Goal: Information Seeking & Learning: Learn about a topic

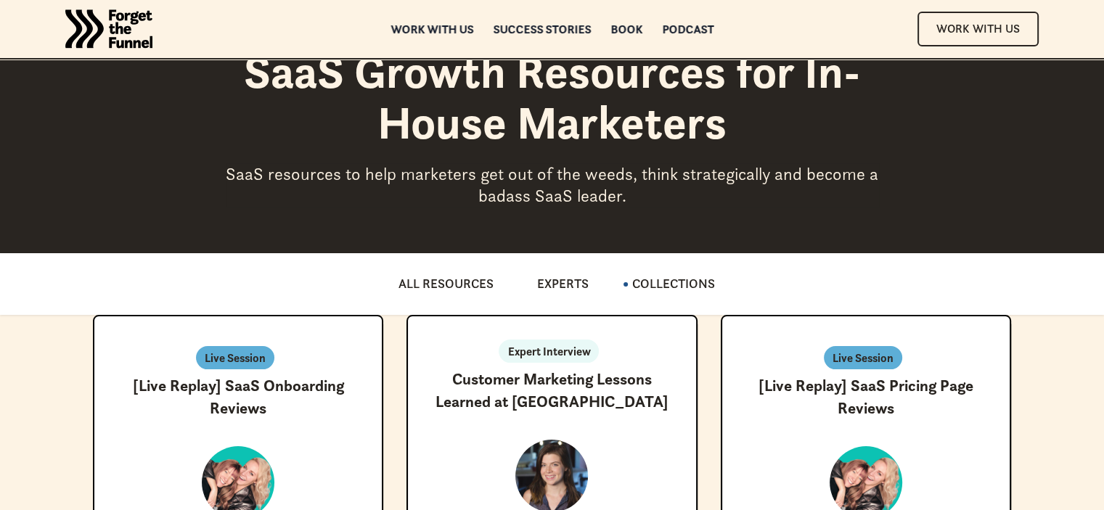
click at [137, 31] on img "home" at bounding box center [108, 29] width 87 height 58
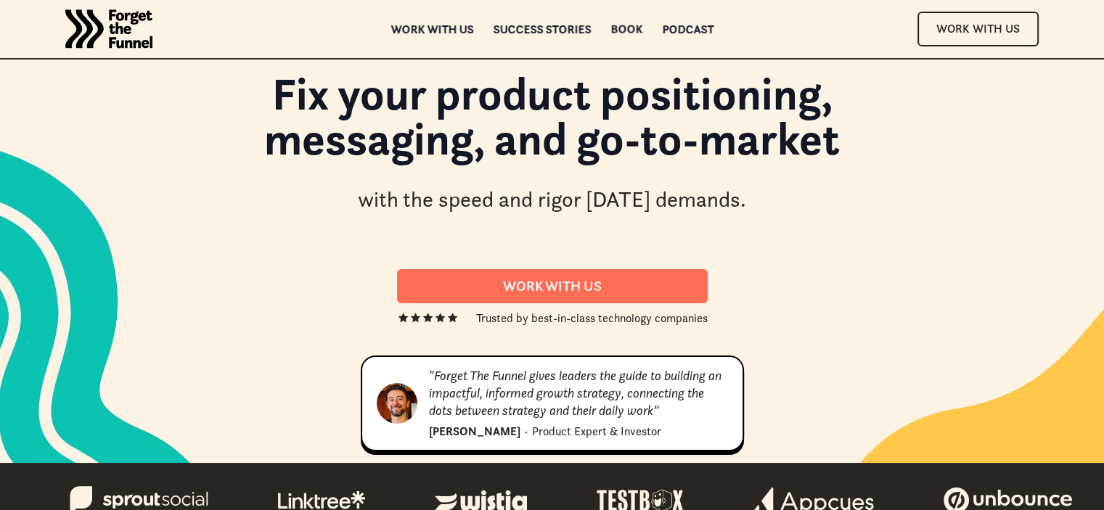
click at [626, 25] on div "Book" at bounding box center [626, 29] width 32 height 10
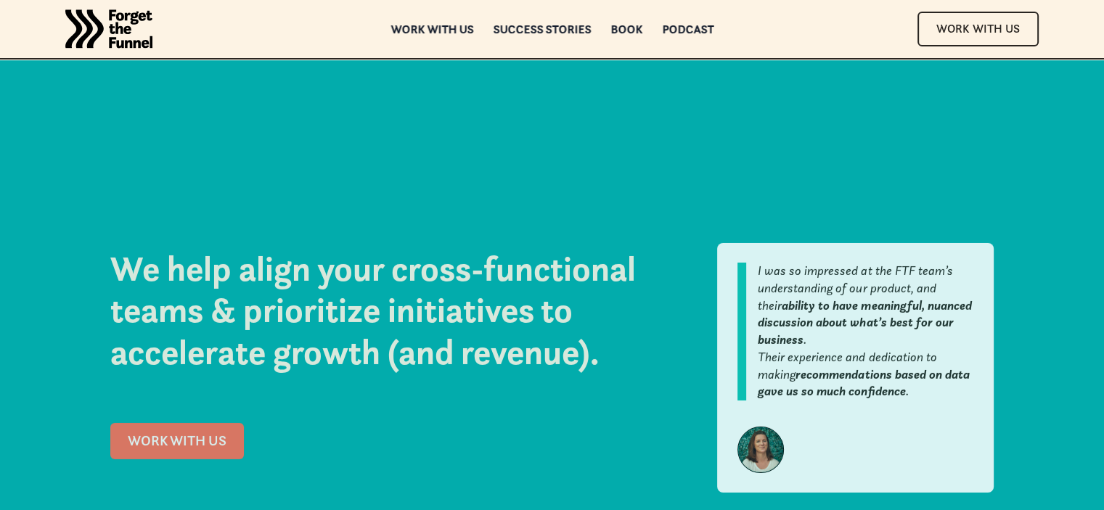
scroll to position [6576, 0]
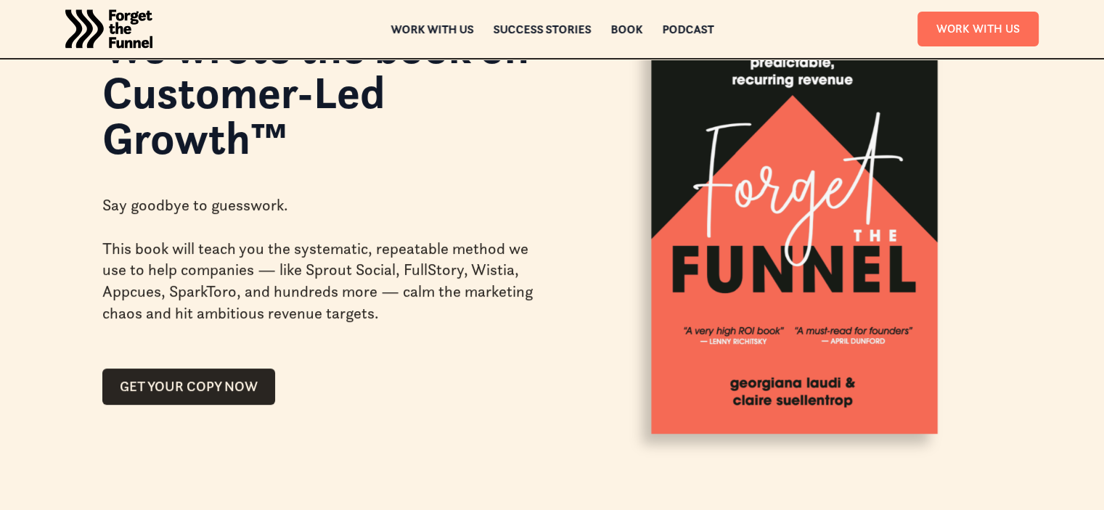
drag, startPoint x: 1110, startPoint y: 37, endPoint x: 1114, endPoint y: 111, distance: 74.1
click at [1103, 112] on html "JOIN FREE Join FREE ABOUT ABOUT Work with us Work with us Success Stories Succe…" at bounding box center [552, 103] width 1104 height 510
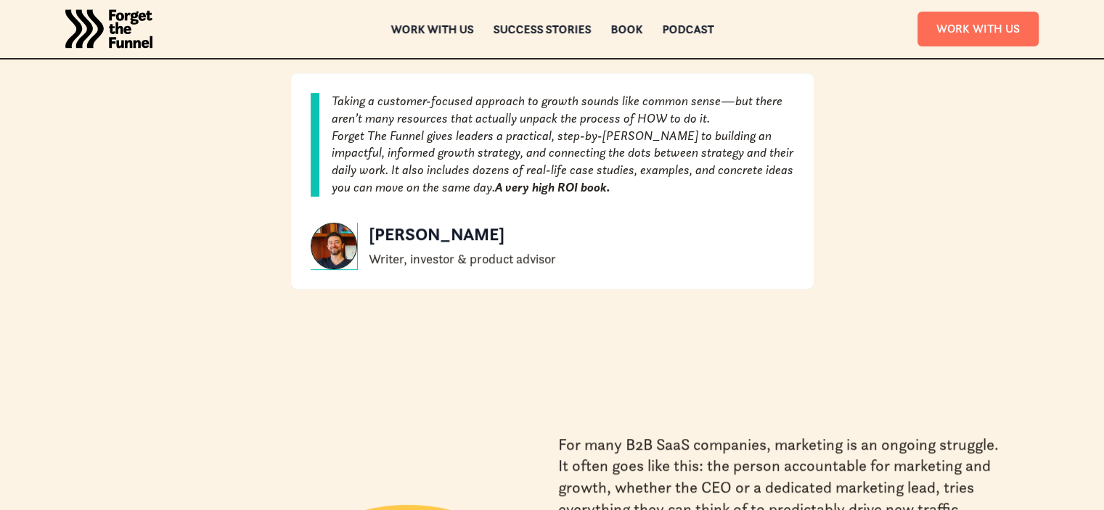
scroll to position [67, 0]
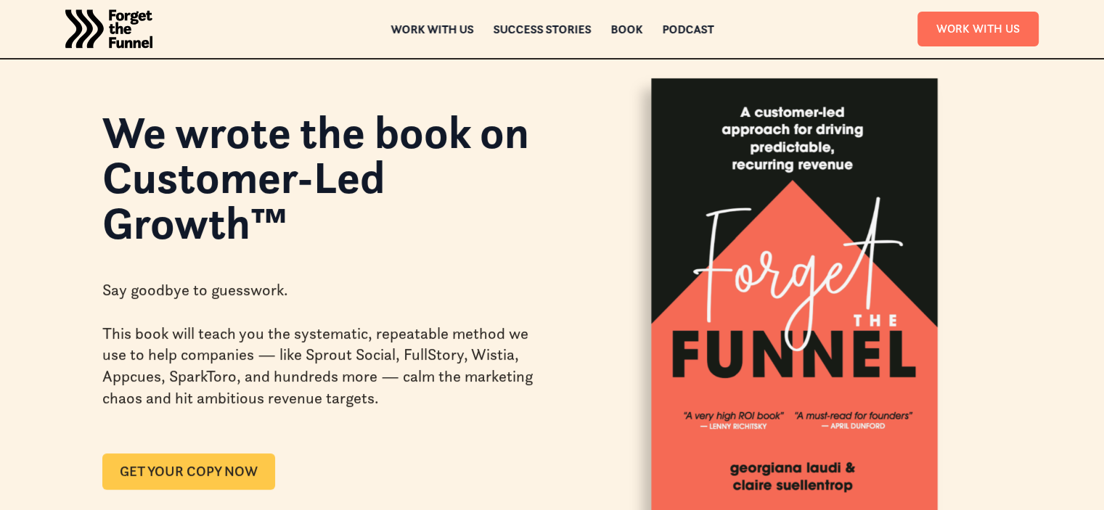
click at [152, 464] on link "GET YOUR COPY NOW" at bounding box center [188, 472] width 173 height 36
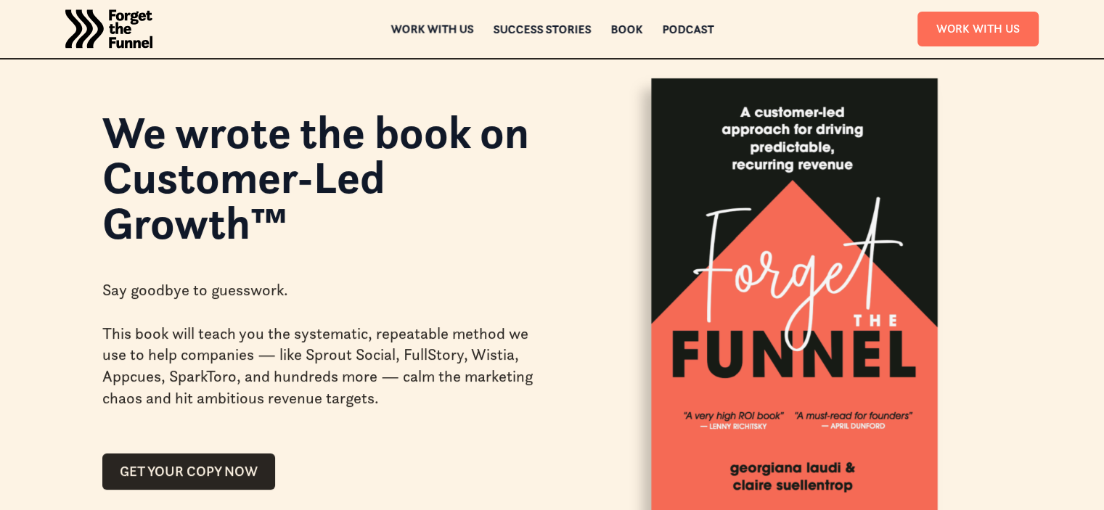
click at [427, 30] on div "Work with us" at bounding box center [431, 29] width 83 height 10
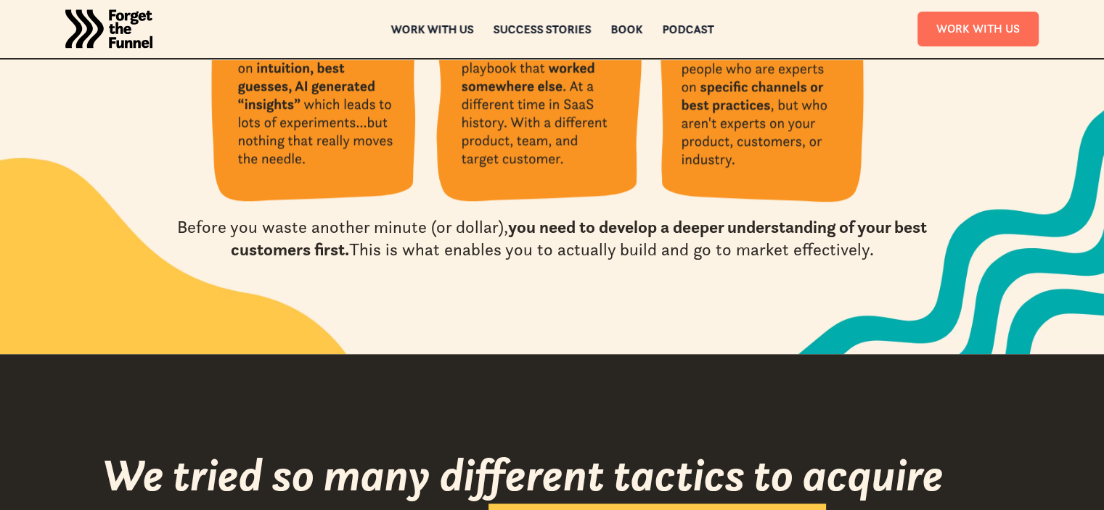
scroll to position [1399, 0]
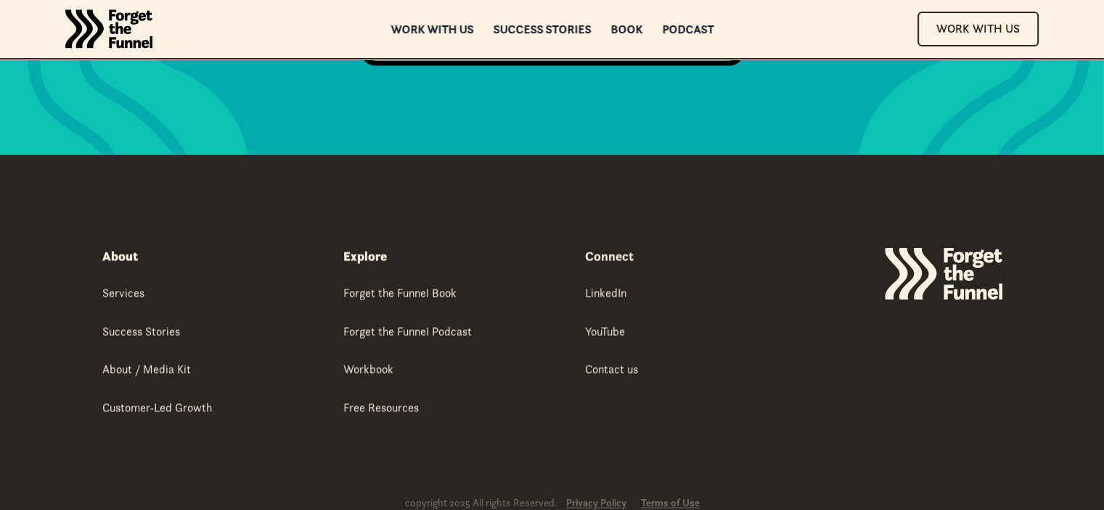
drag, startPoint x: 1107, startPoint y: 28, endPoint x: 806, endPoint y: 318, distance: 417.7
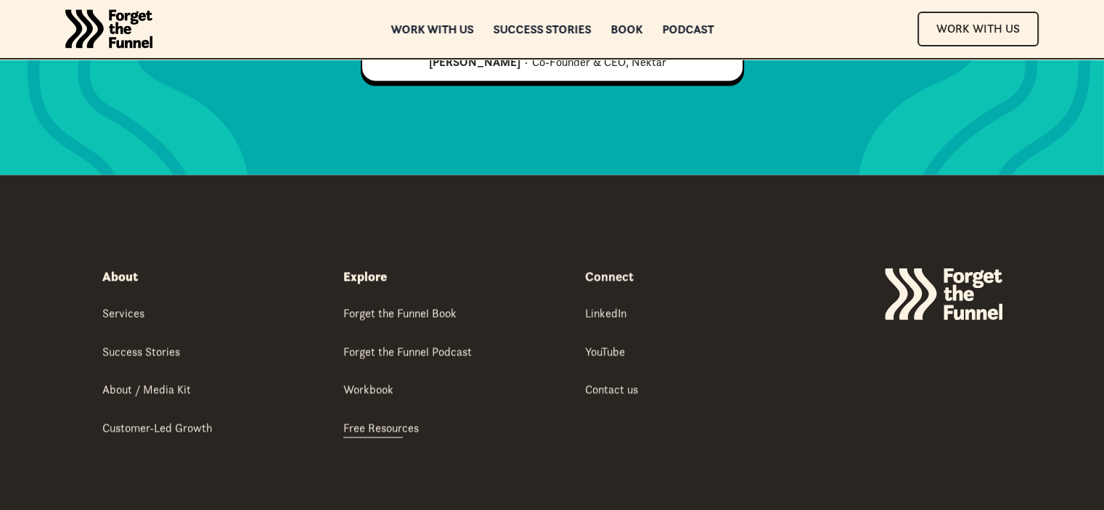
click at [376, 419] on div "Free Resources" at bounding box center [380, 427] width 75 height 16
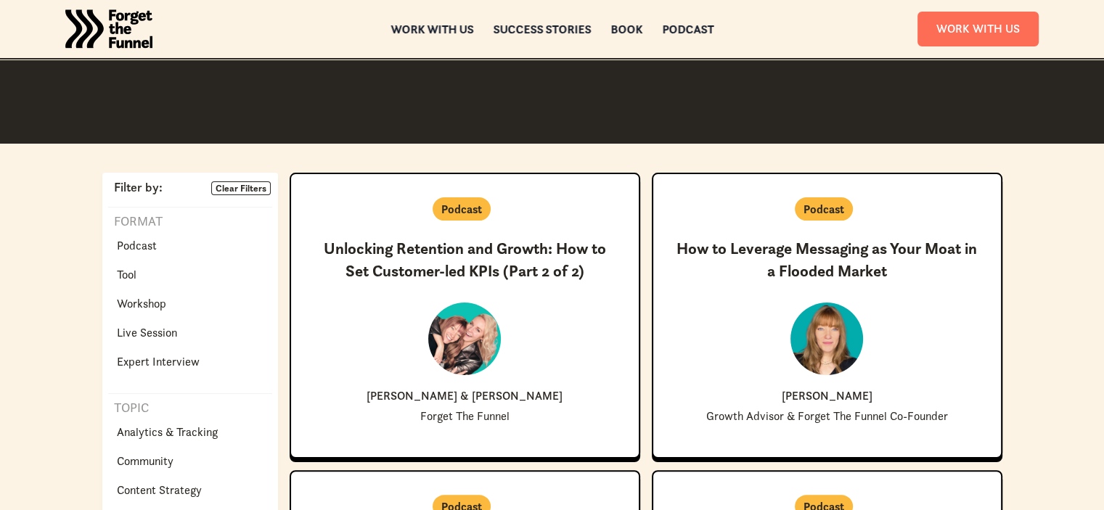
scroll to position [276, 0]
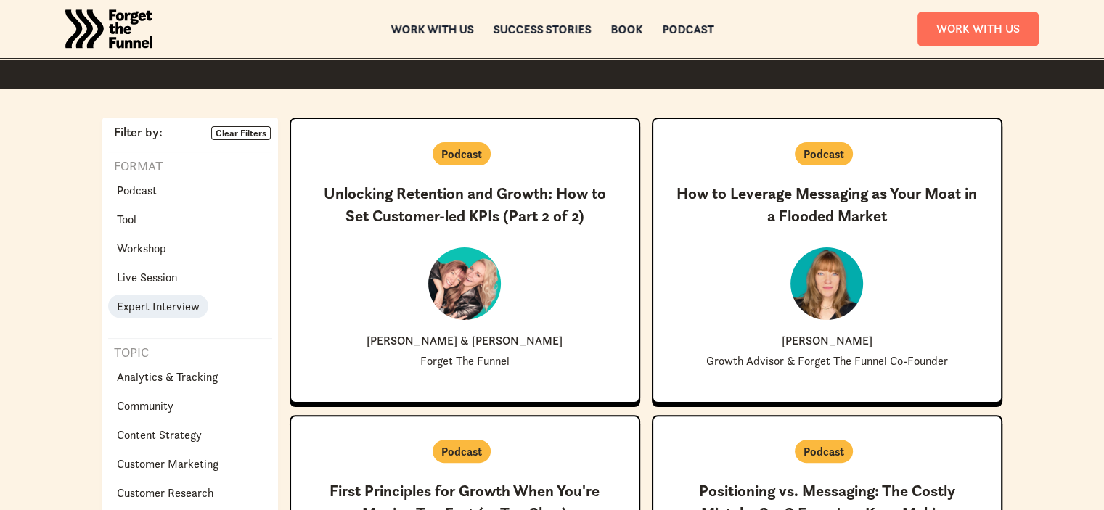
click at [189, 300] on p "Expert Interview" at bounding box center [158, 306] width 83 height 17
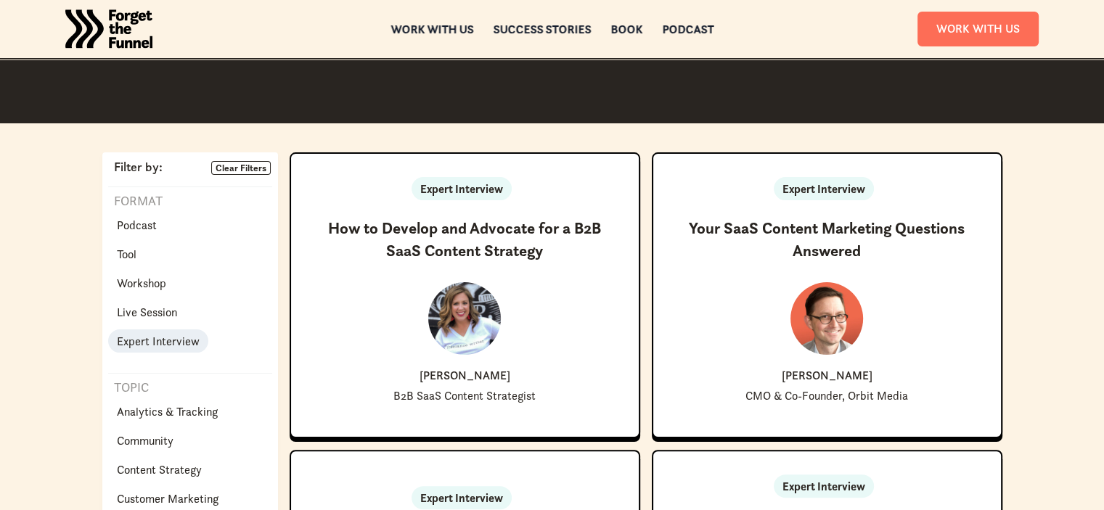
scroll to position [189, 0]
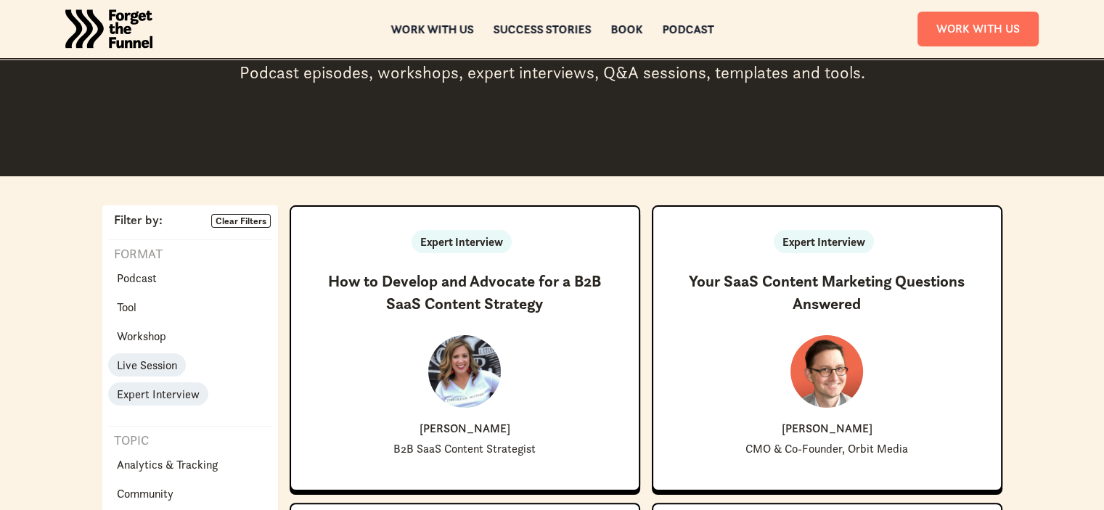
click at [174, 365] on p "Live Session" at bounding box center [147, 364] width 60 height 17
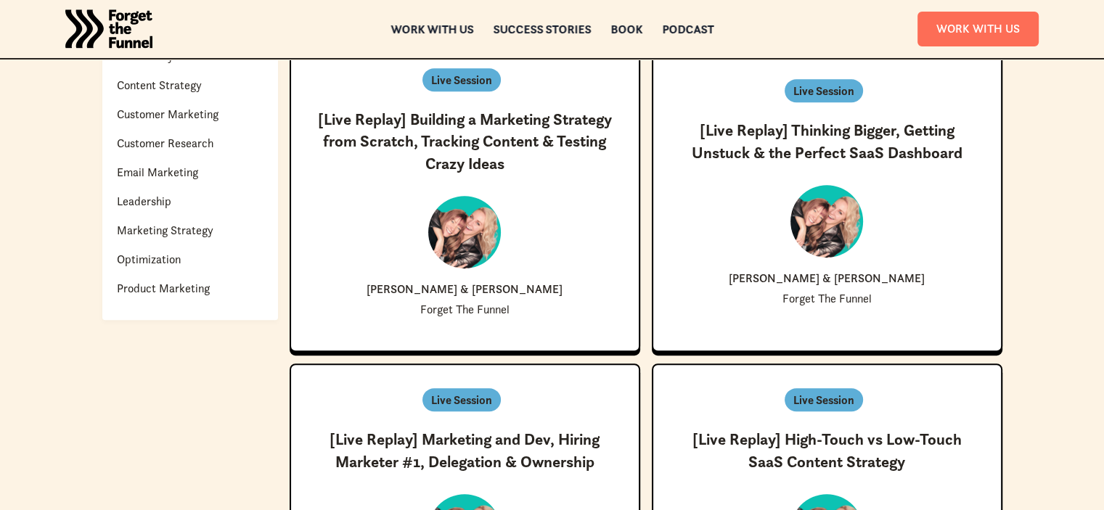
scroll to position [279, 0]
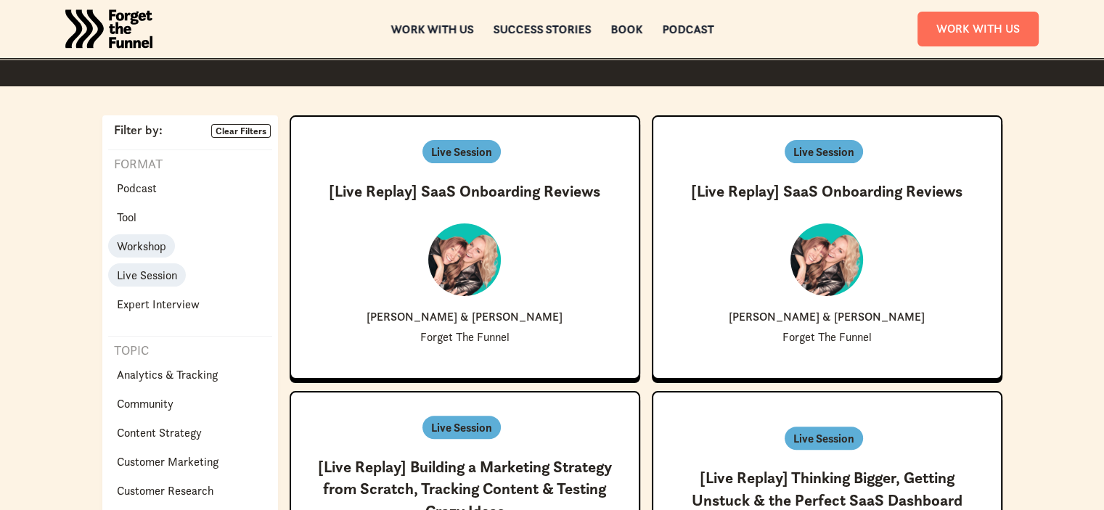
click at [145, 245] on p "Workshop" at bounding box center [141, 245] width 49 height 17
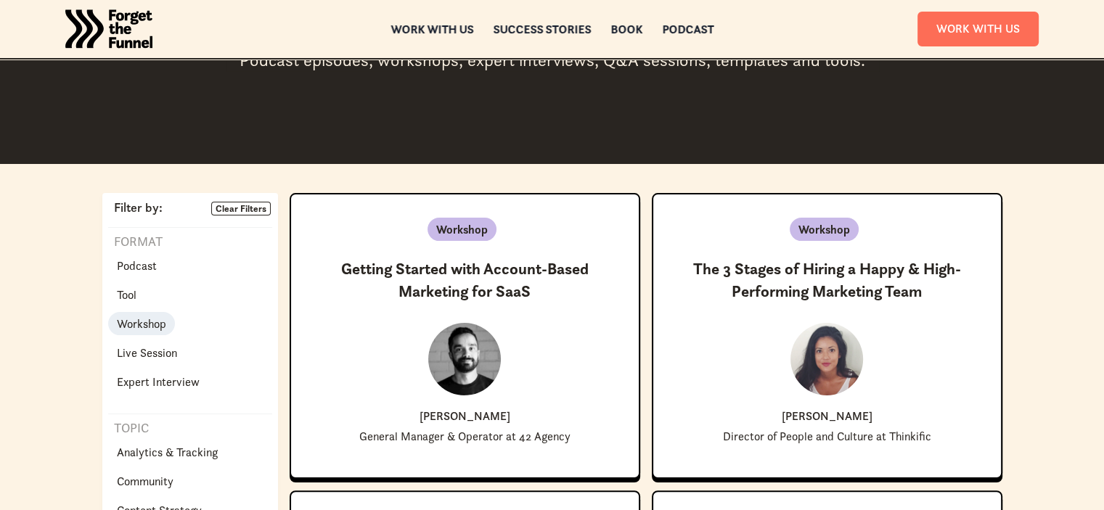
scroll to position [160, 0]
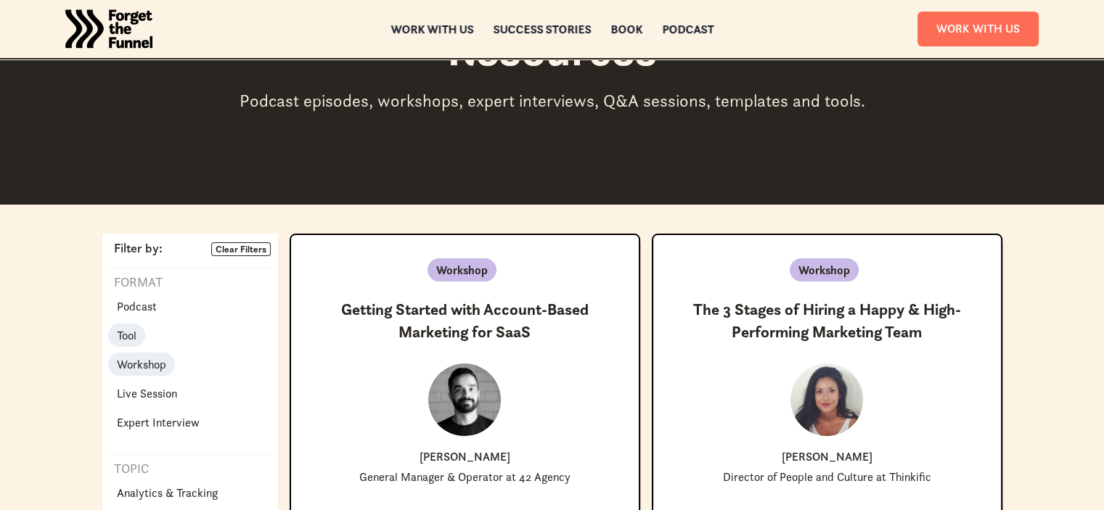
click at [126, 324] on link "Tool" at bounding box center [126, 335] width 37 height 23
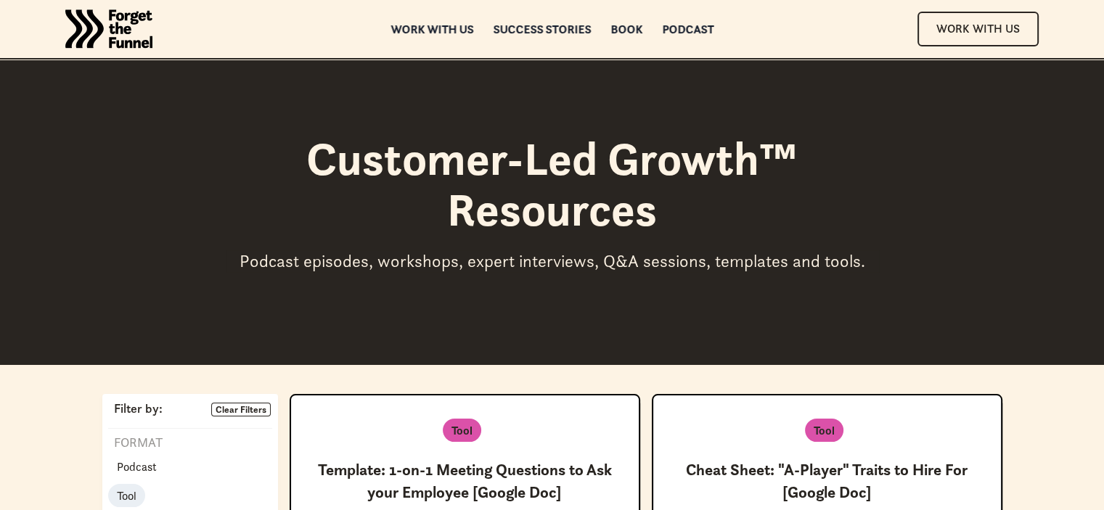
click at [63, 178] on div "Customer-Led Growth™ Resources Podcast episodes, workshops, expert interviews, …" at bounding box center [552, 203] width 1045 height 139
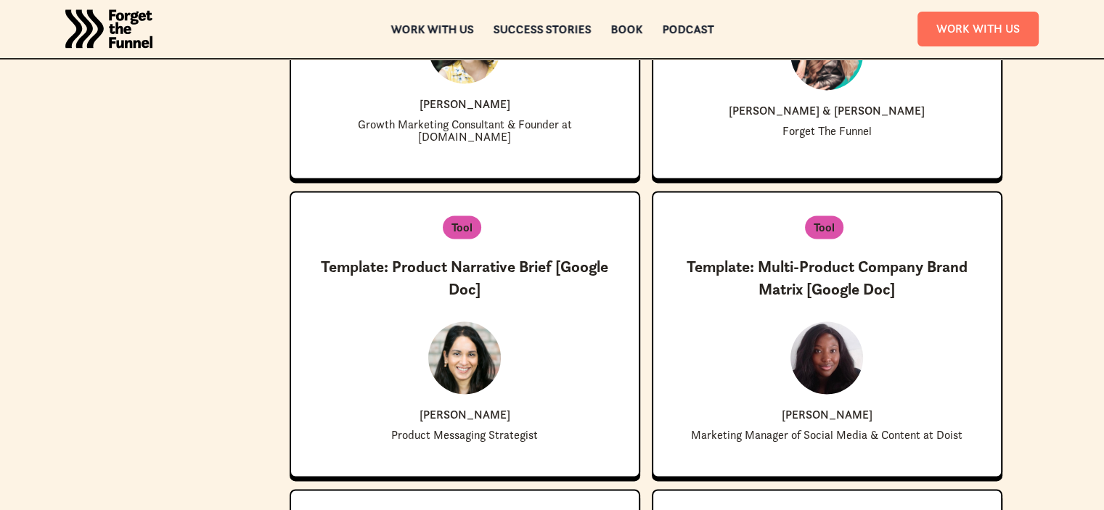
scroll to position [2110, 0]
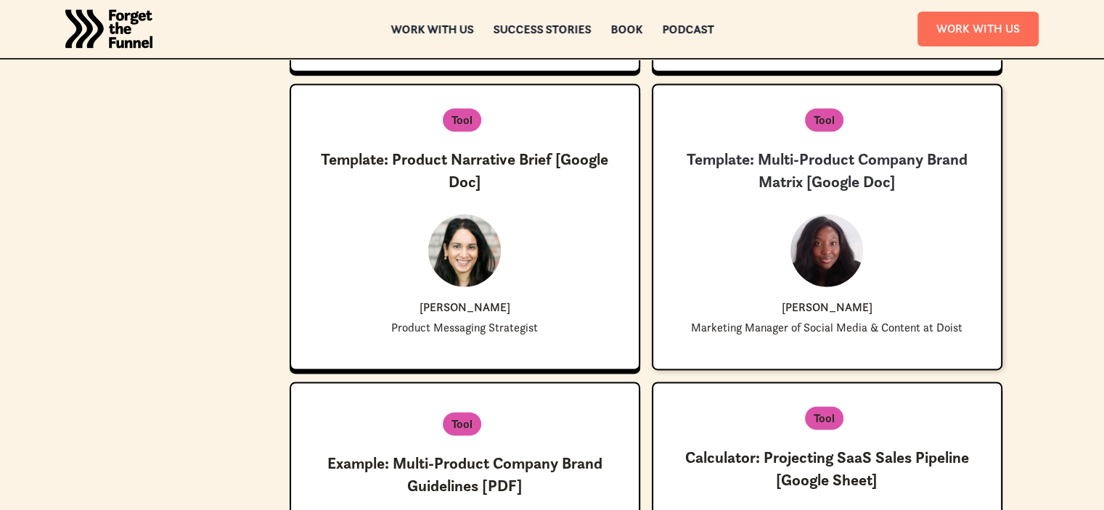
click at [891, 149] on h3 "Template: Multi-Product Company Brand Matrix [Google Doc]" at bounding box center [826, 171] width 301 height 45
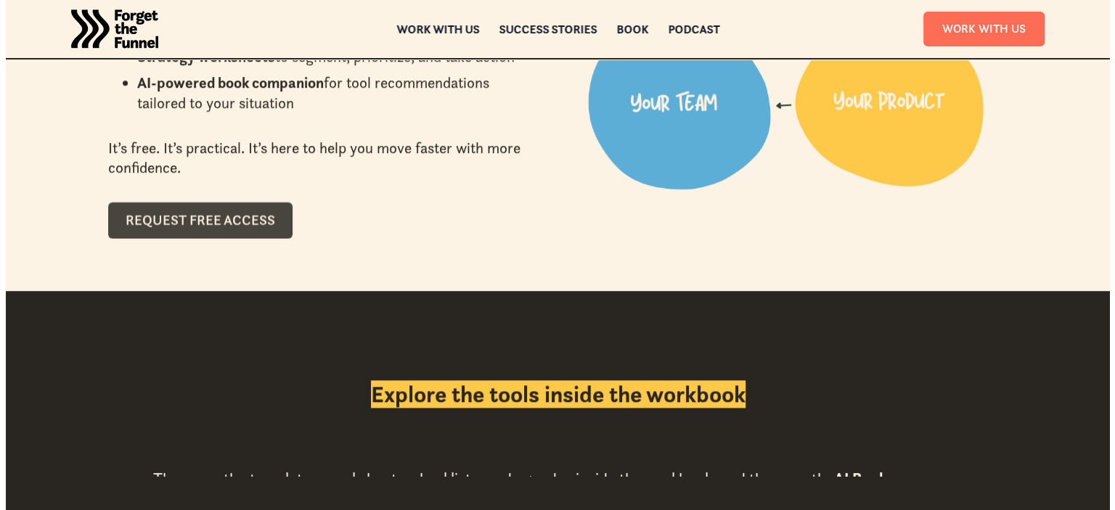
scroll to position [1228, 0]
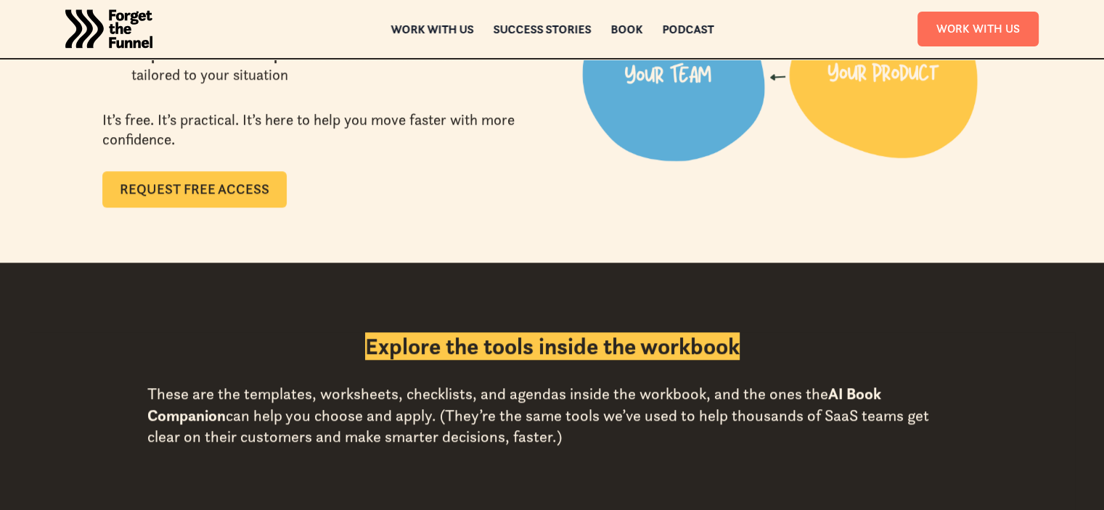
click at [195, 194] on link "Request Free Access" at bounding box center [194, 189] width 184 height 36
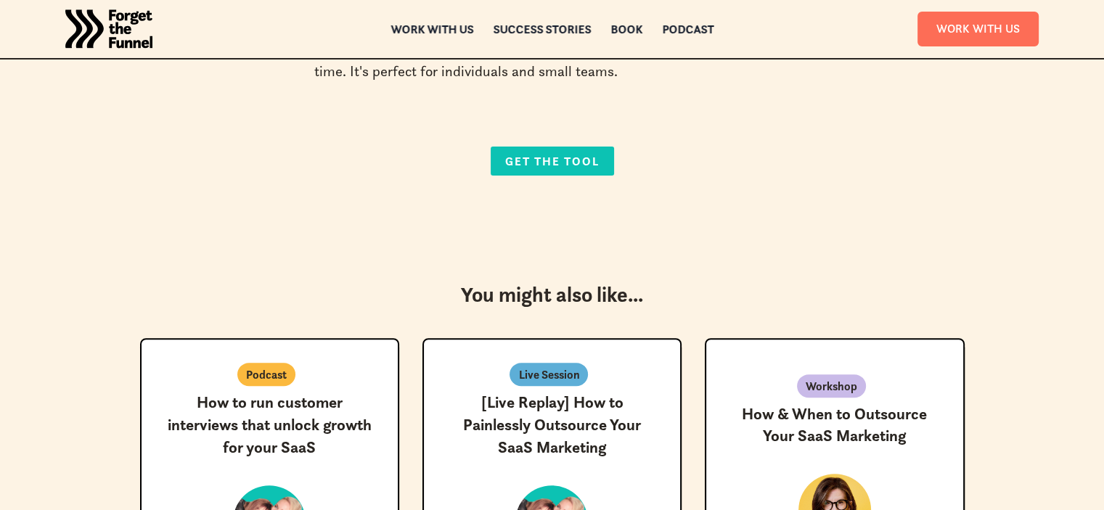
scroll to position [325, 0]
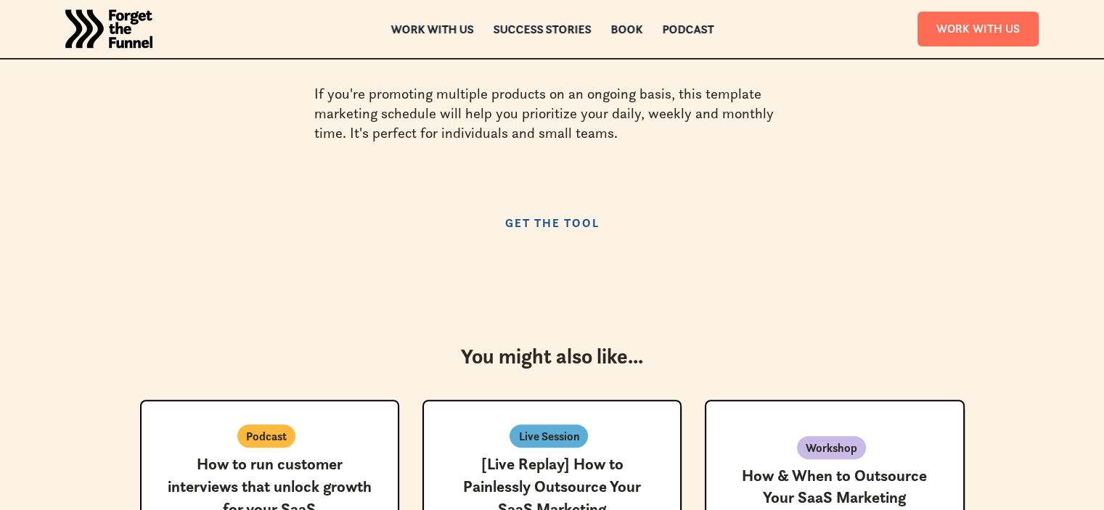
click at [551, 221] on link "Get the Tool" at bounding box center [552, 222] width 123 height 29
click at [528, 223] on link "Get the Tool" at bounding box center [552, 222] width 123 height 29
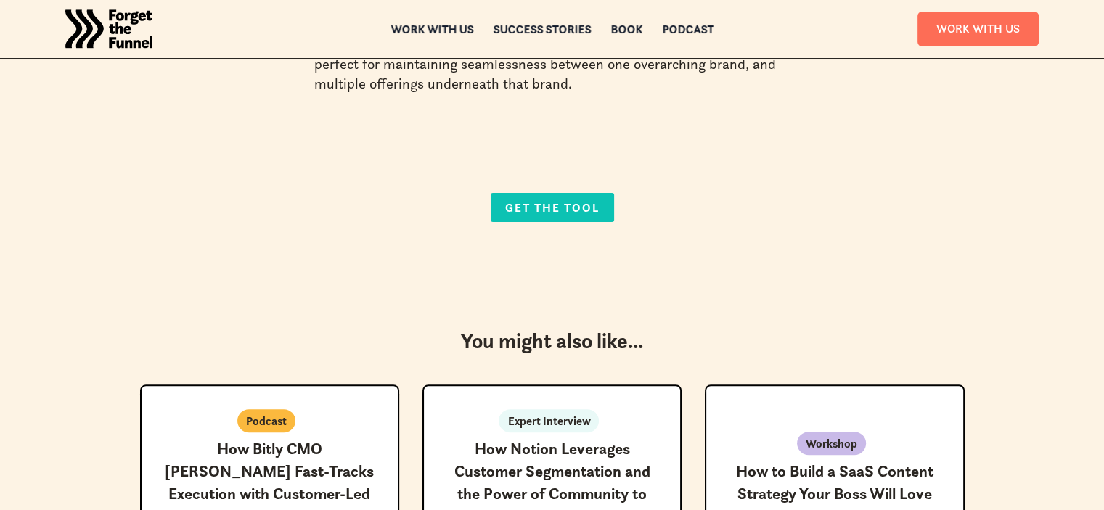
scroll to position [400, 0]
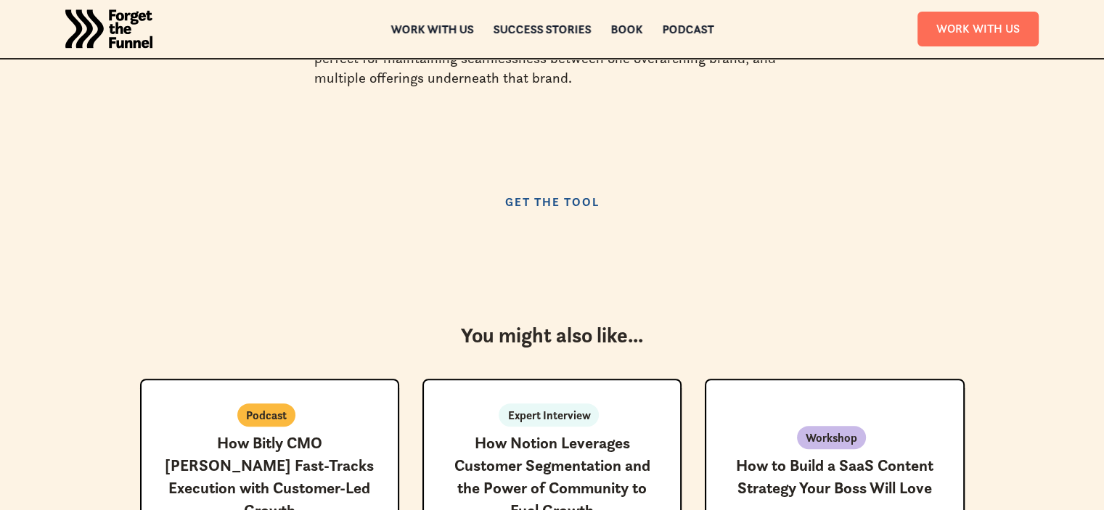
click at [534, 196] on link "Get the Tool" at bounding box center [552, 201] width 123 height 29
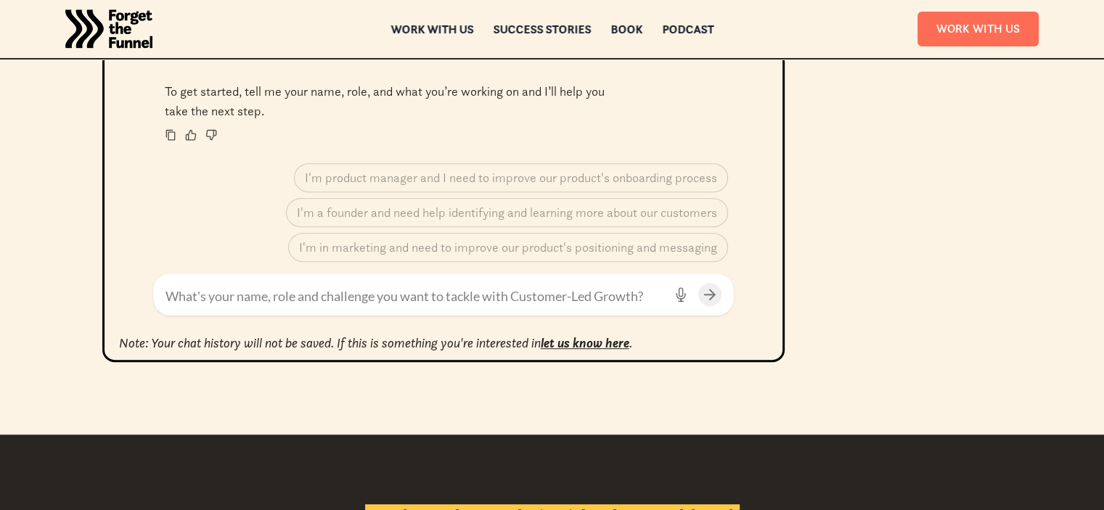
scroll to position [649, 0]
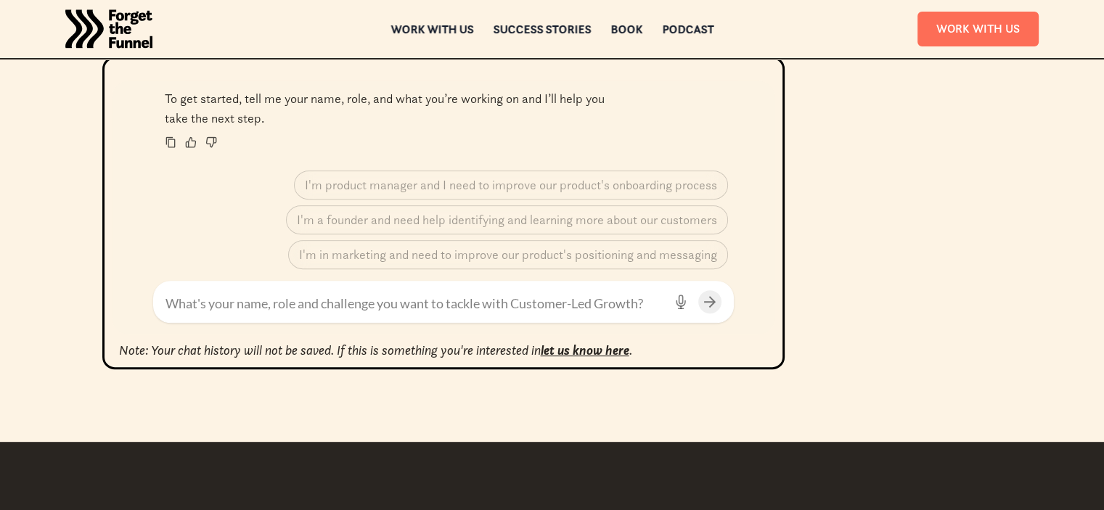
drag, startPoint x: 456, startPoint y: 227, endPoint x: 461, endPoint y: 139, distance: 88.7
click at [461, 139] on div "To get started, tell me your name, role, and what you’re working on and I’ll he…" at bounding box center [443, 208] width 663 height 254
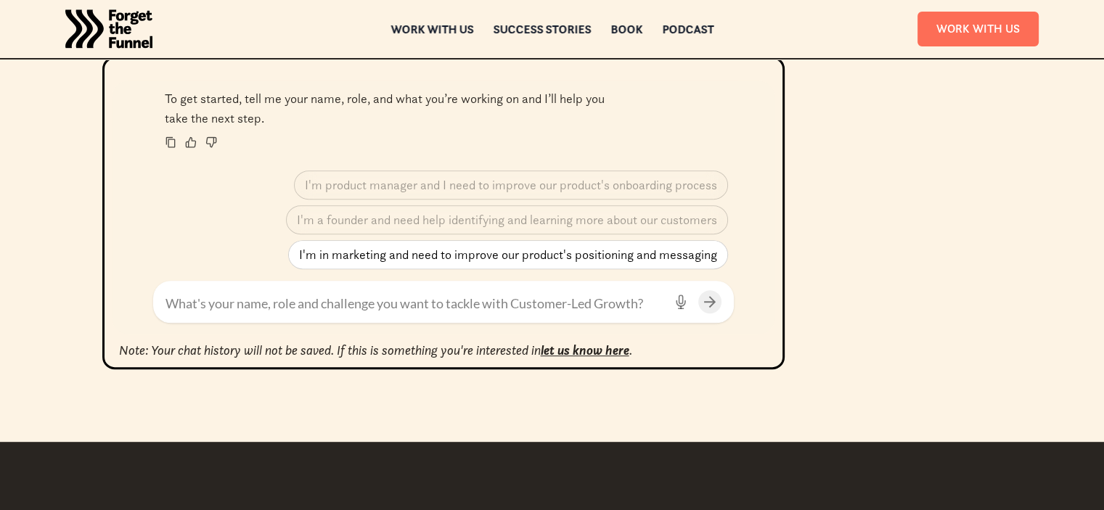
click at [461, 256] on p "I'm in marketing and need to improve our product's positioning and messaging" at bounding box center [508, 254] width 418 height 15
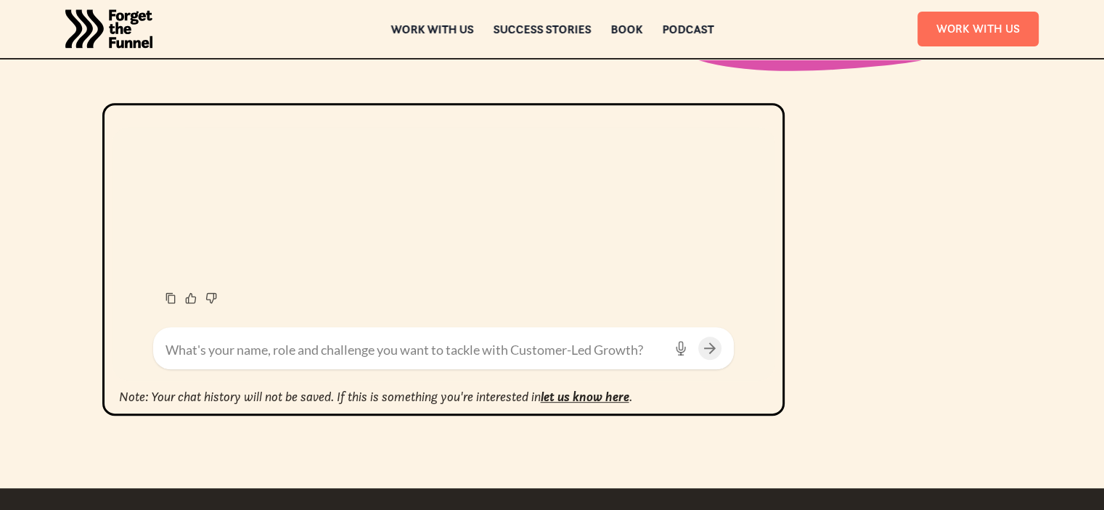
click at [1004, 255] on div "To get started, tell me your name, role, and what you’re working on and I’ll he…" at bounding box center [552, 295] width 1045 height 385
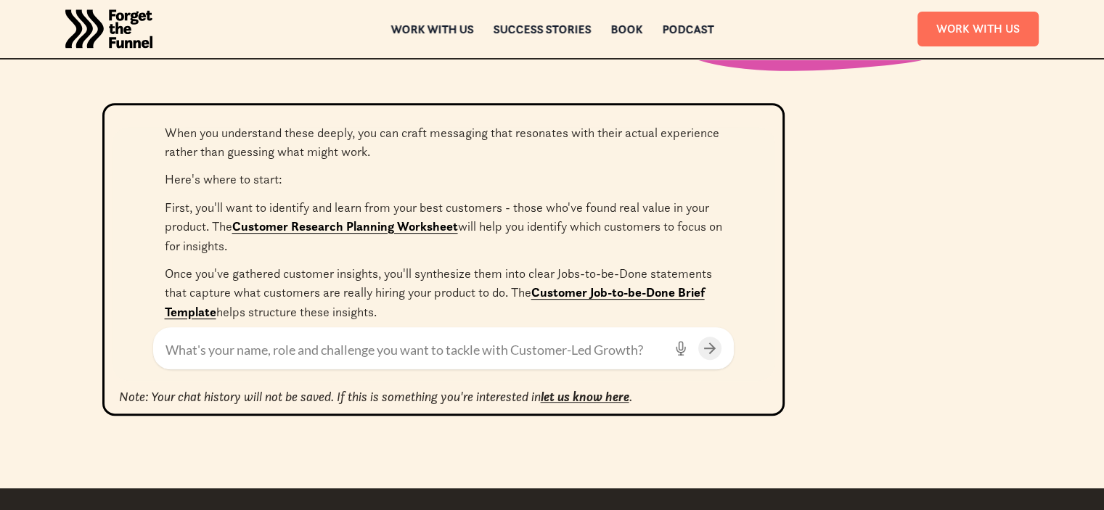
scroll to position [221, 0]
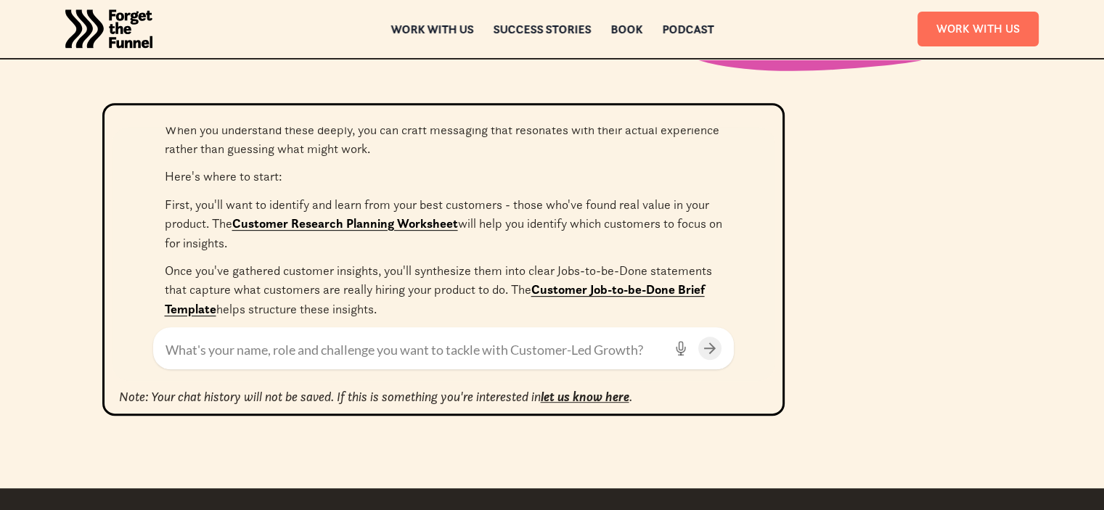
click at [305, 272] on p "Once you've gathered customer insights, you'll synthesize them into clear Jobs-…" at bounding box center [443, 289] width 557 height 57
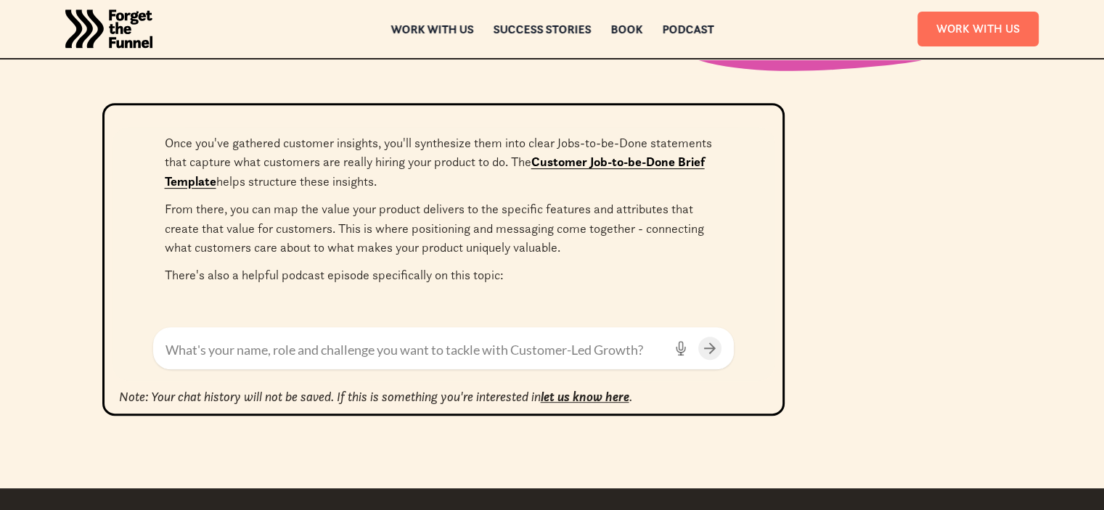
scroll to position [348, 0]
click at [235, 215] on p "From there, you can map the value your product delivers to the specific feature…" at bounding box center [443, 228] width 557 height 57
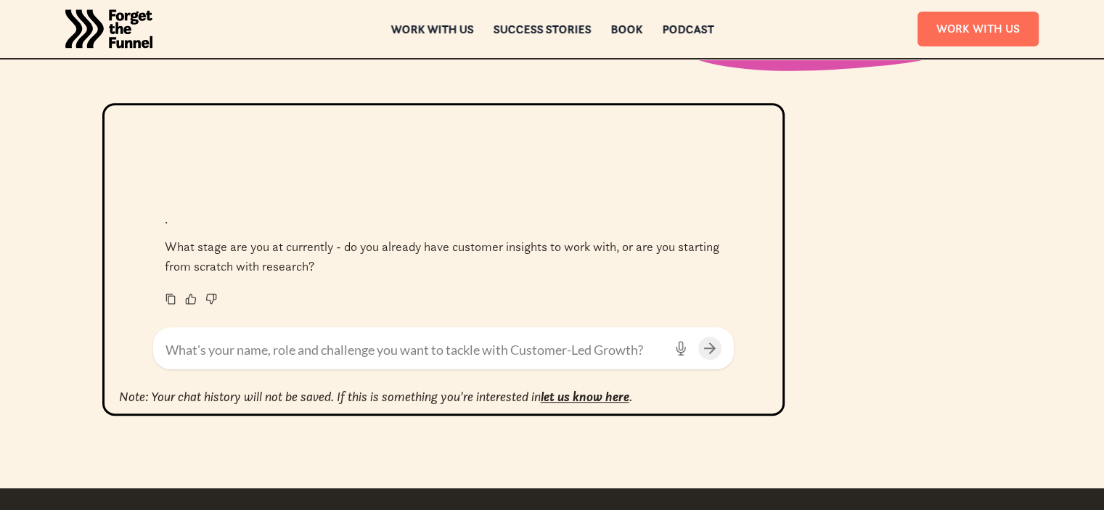
scroll to position [705, 0]
click at [112, 56] on img "home" at bounding box center [108, 29] width 87 height 58
click at [103, 45] on img "home" at bounding box center [108, 29] width 87 height 58
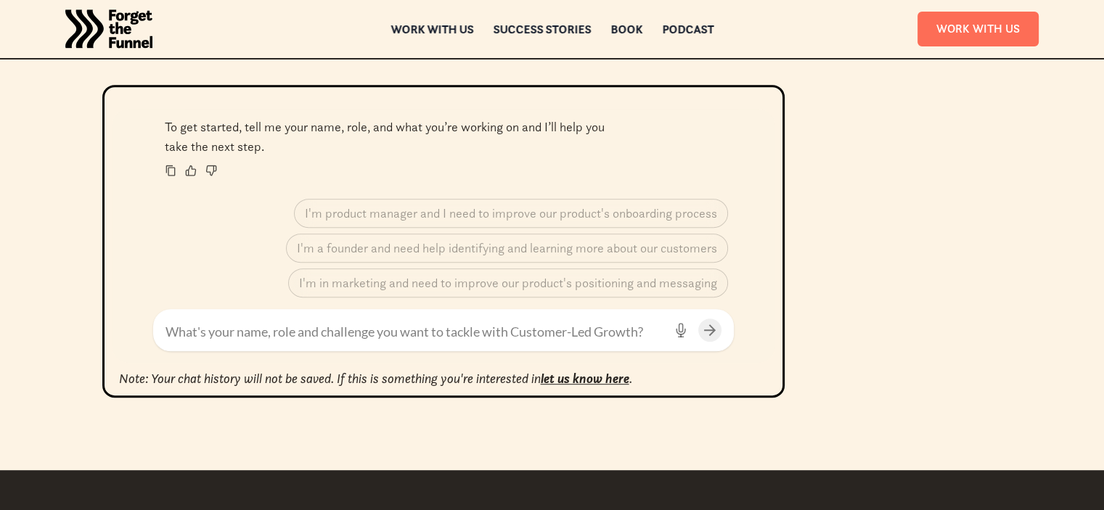
scroll to position [622, 0]
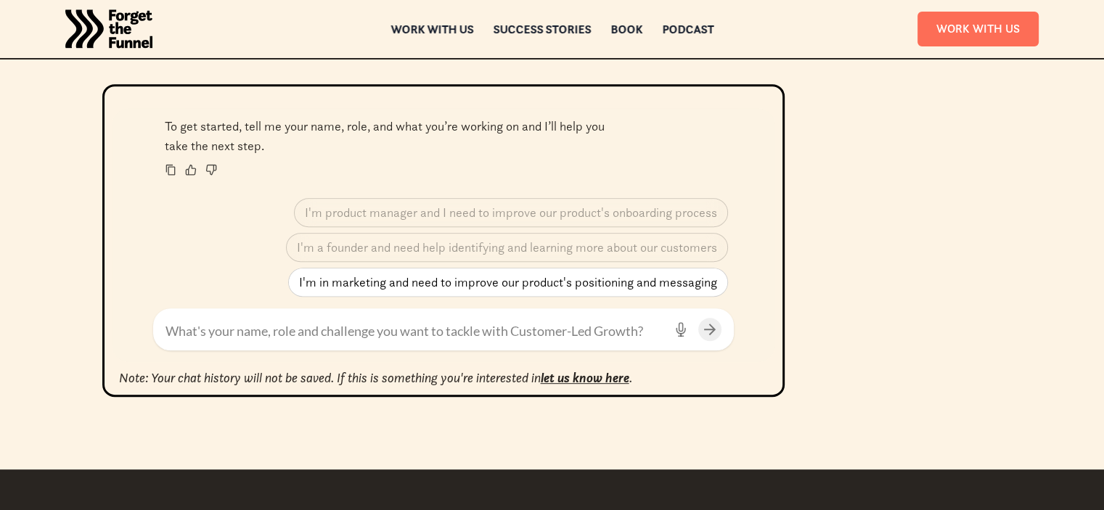
click at [479, 285] on p "I'm in marketing and need to improve our product's positioning and messaging" at bounding box center [508, 282] width 418 height 15
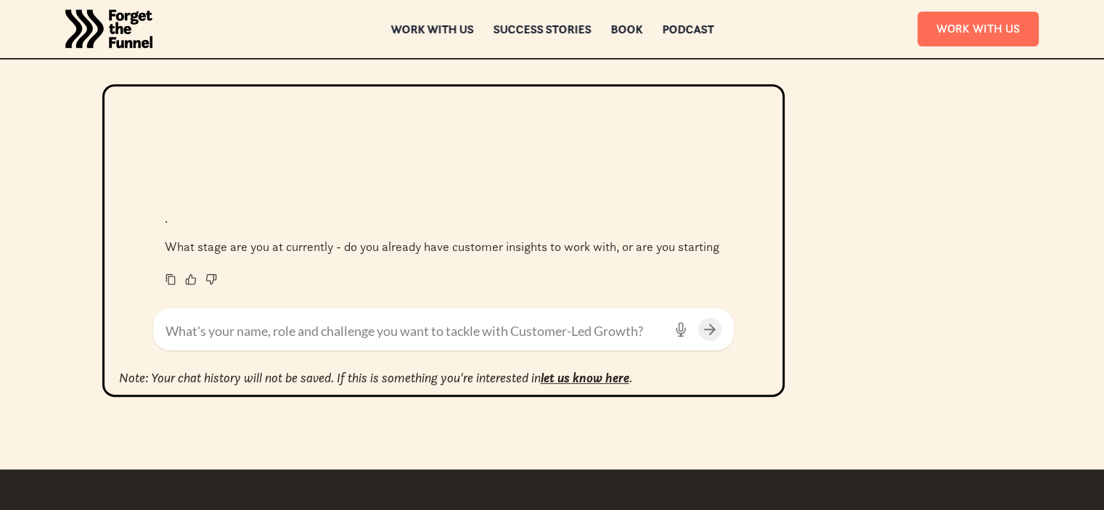
scroll to position [686, 0]
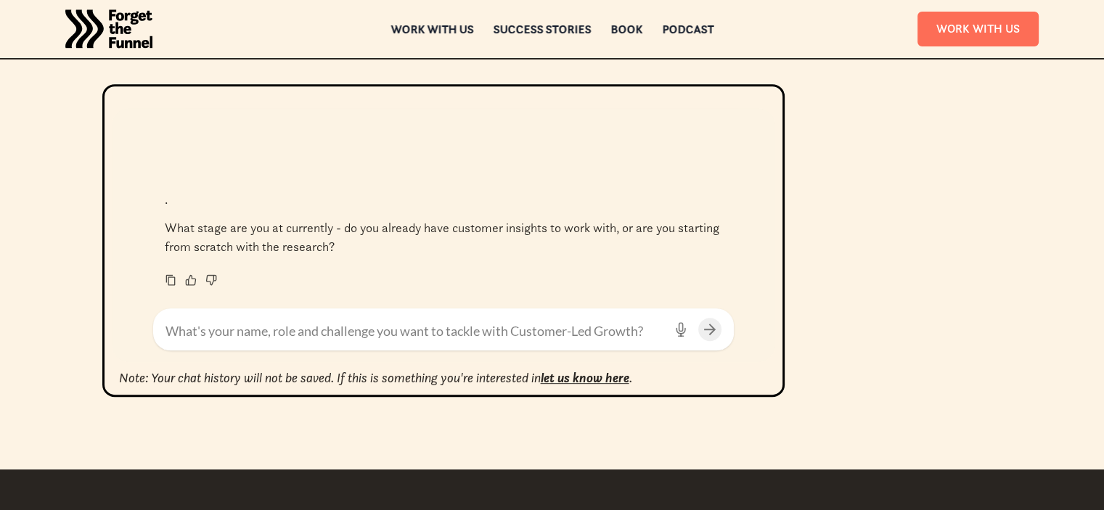
click at [474, 332] on textarea at bounding box center [414, 331] width 498 height 20
type textarea "starting from scratch"
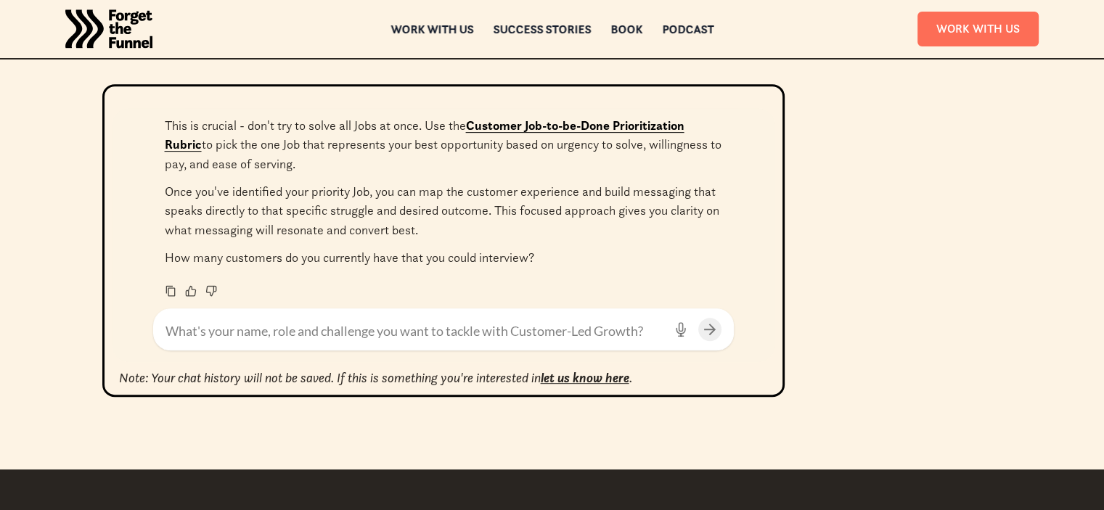
scroll to position [1303, 0]
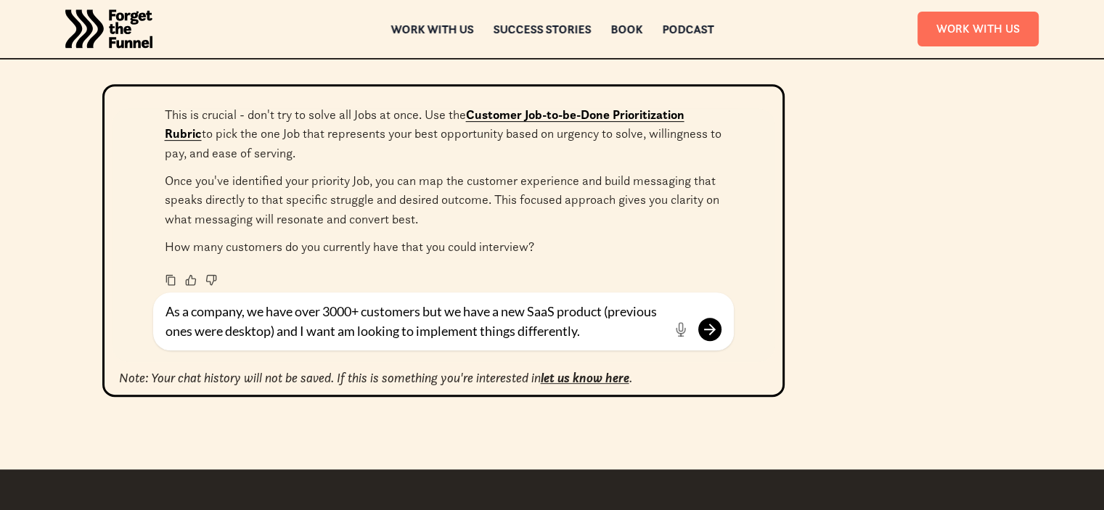
type textarea "As a company, we have over 3000+ customers but we have a new SaaS product (prev…"
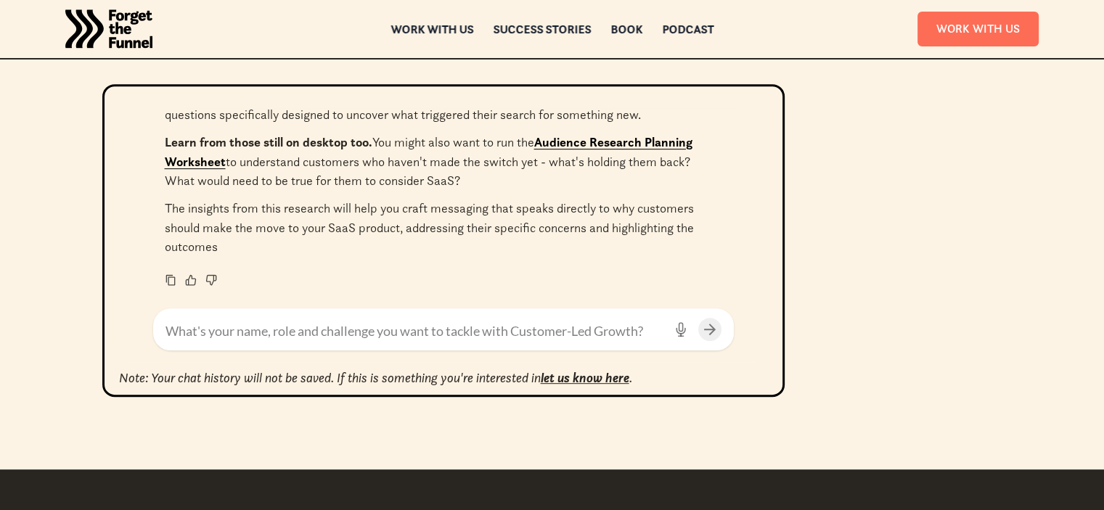
scroll to position [1914, 0]
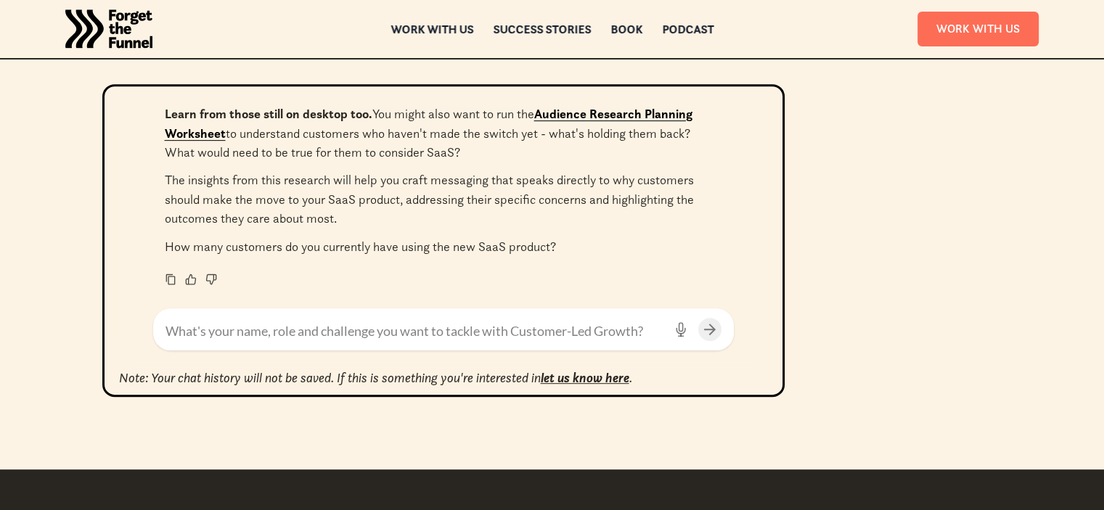
click at [366, 333] on textarea at bounding box center [414, 331] width 498 height 20
type textarea "100+"
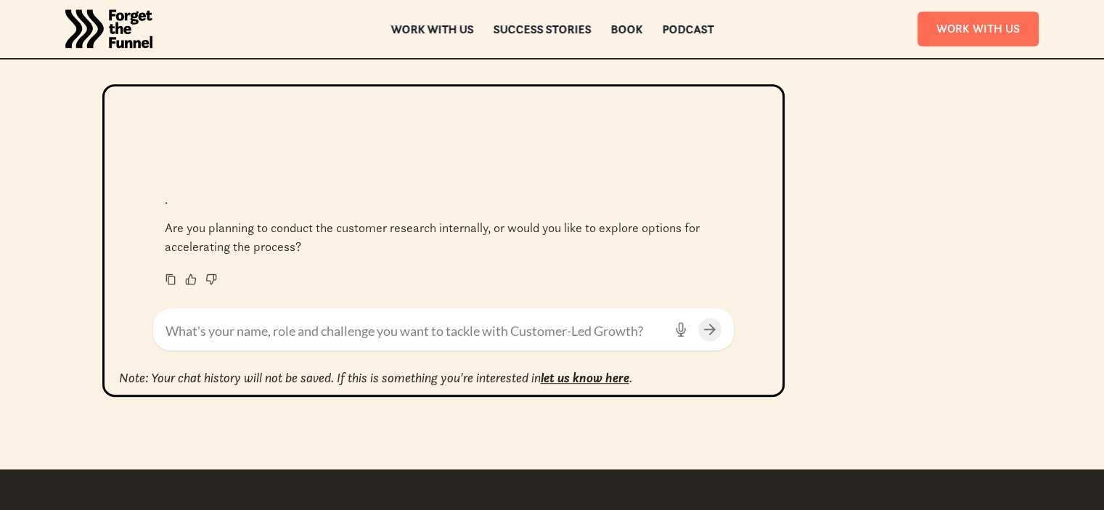
scroll to position [2786, 0]
drag, startPoint x: 543, startPoint y: 153, endPoint x: 423, endPoint y: 240, distance: 148.0
click at [423, 240] on p "Are you planning to conduct the customer research internally, or would you like…" at bounding box center [443, 237] width 557 height 38
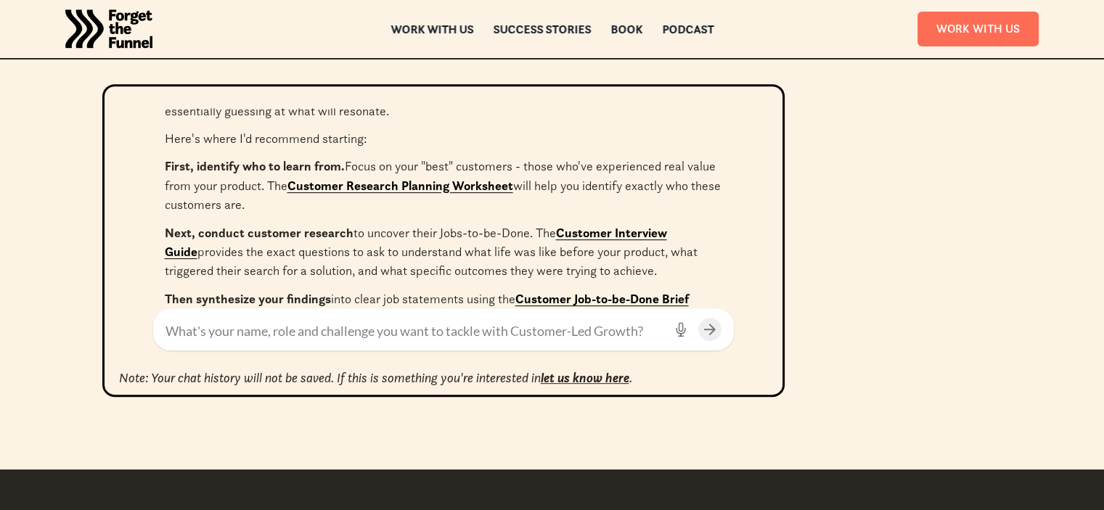
scroll to position [0, 0]
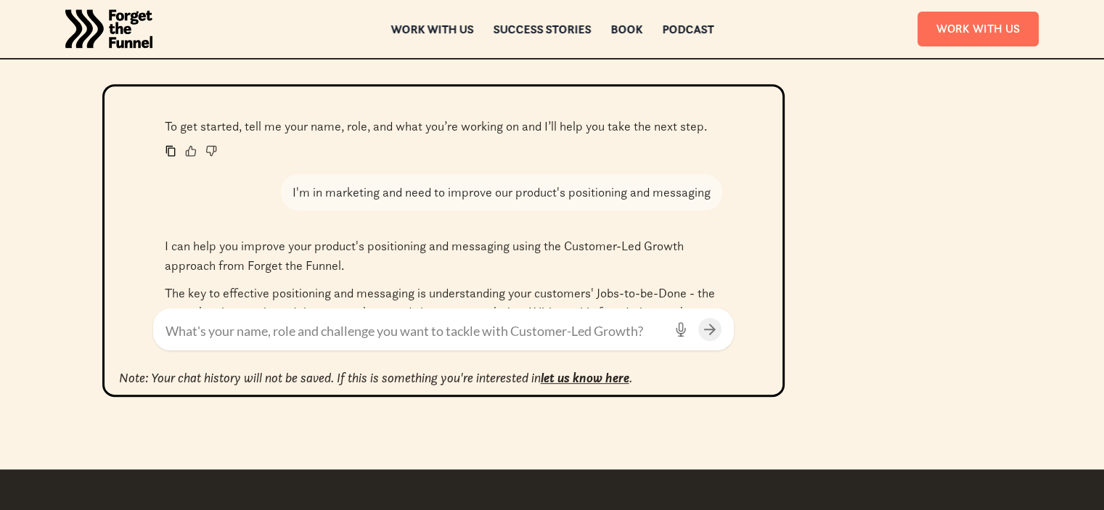
click at [165, 145] on icon at bounding box center [171, 151] width 12 height 12
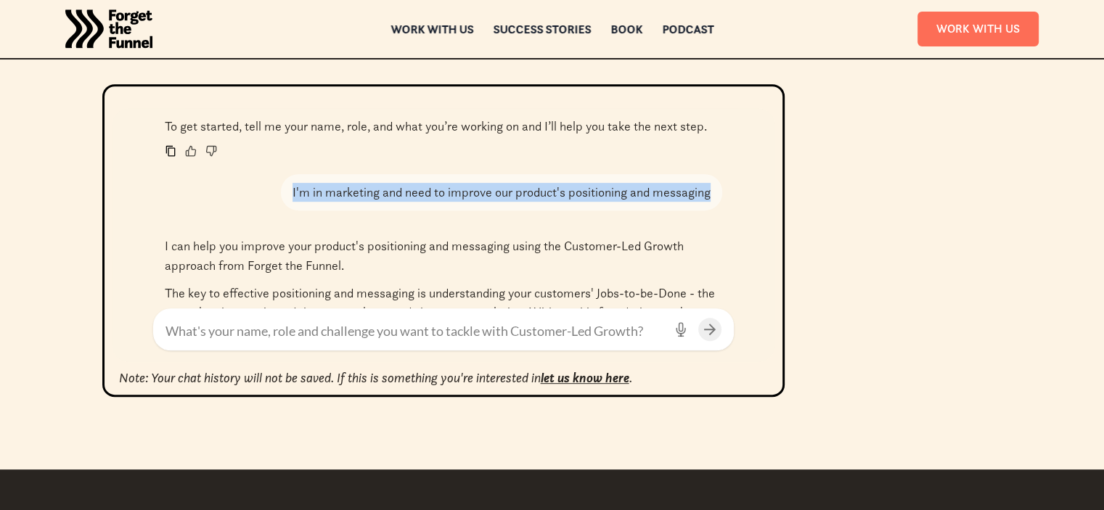
drag, startPoint x: 286, startPoint y: 189, endPoint x: 717, endPoint y: 193, distance: 431.0
click at [717, 193] on div "I'm in marketing and need to improve our product's positioning and messaging" at bounding box center [501, 192] width 441 height 36
copy p "I'm in marketing and need to improve our product's positioning and messaging"
click at [717, 176] on div "I'm in marketing and need to improve our product's positioning and messaging" at bounding box center [501, 192] width 441 height 36
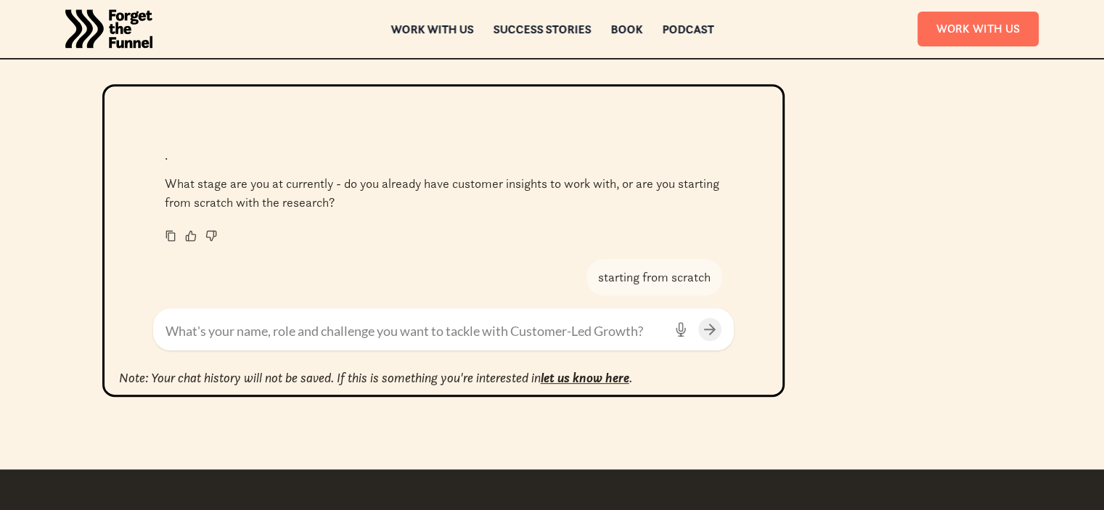
scroll to position [743, 0]
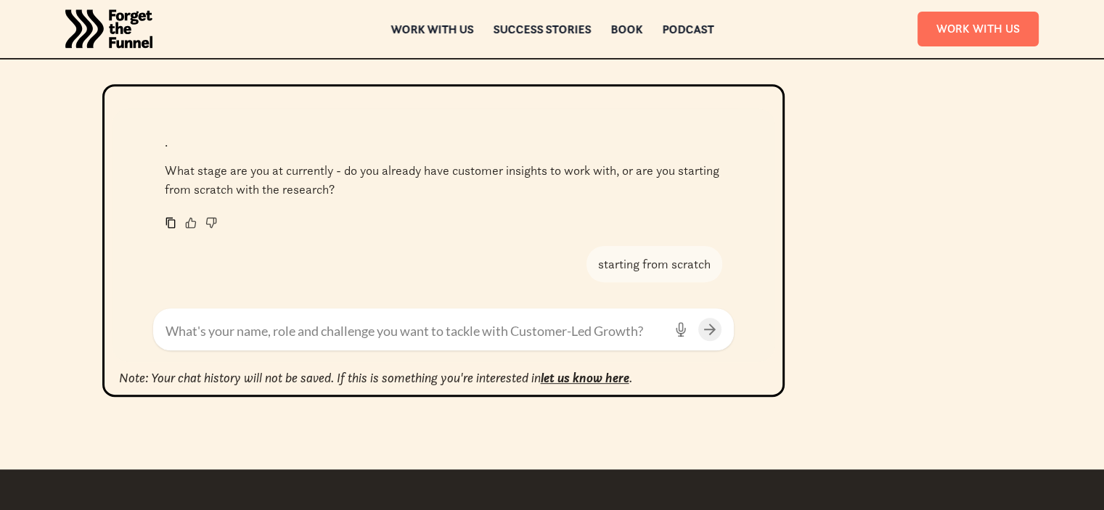
click at [169, 218] on icon at bounding box center [169, 222] width 9 height 11
drag, startPoint x: 707, startPoint y: 260, endPoint x: 594, endPoint y: 266, distance: 113.3
click at [594, 266] on div "starting from scratch" at bounding box center [654, 264] width 136 height 36
copy p "starting from scratch"
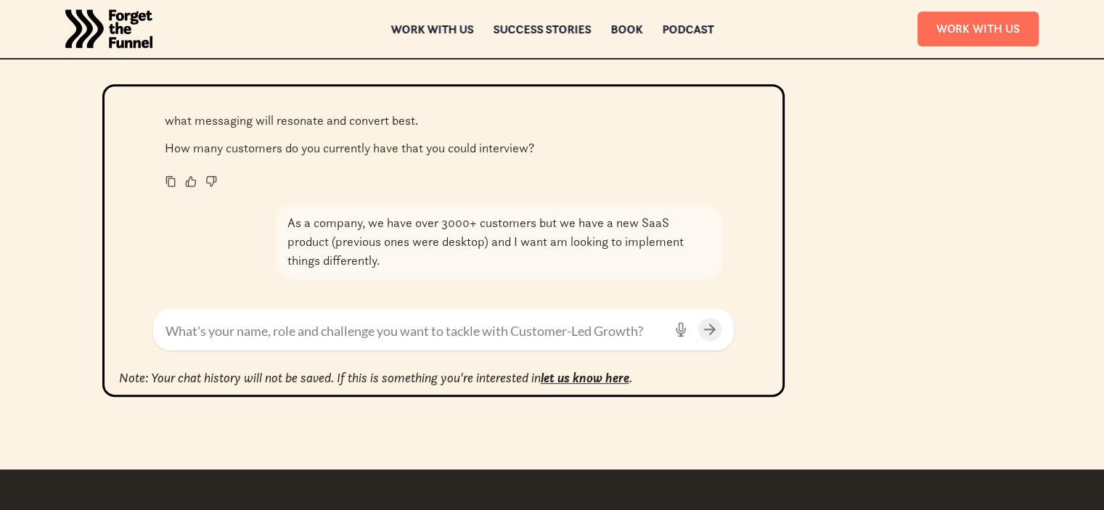
scroll to position [1400, 0]
click at [168, 183] on icon at bounding box center [171, 183] width 12 height 12
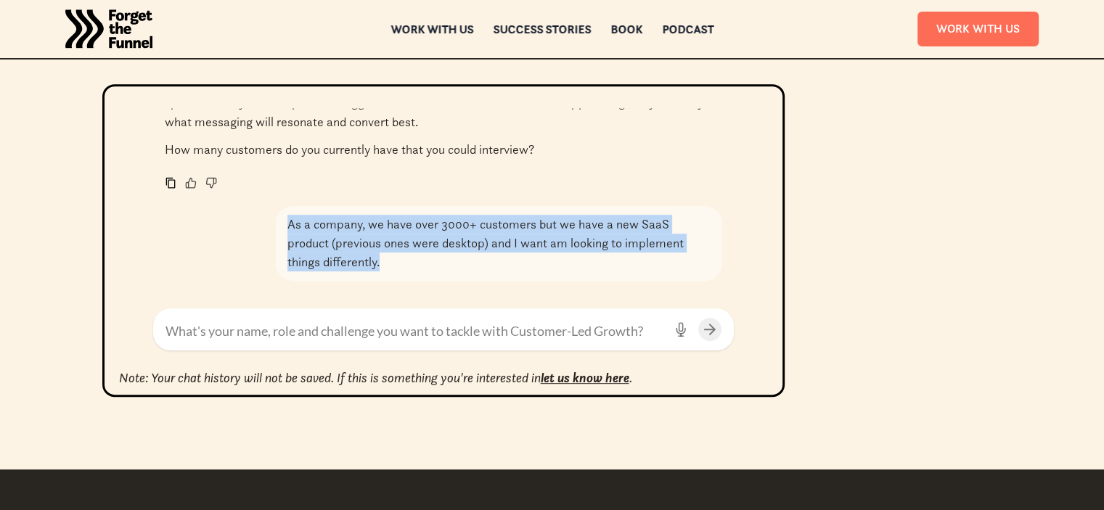
drag, startPoint x: 286, startPoint y: 218, endPoint x: 387, endPoint y: 260, distance: 110.0
click at [387, 260] on p "As a company, we have over 3000+ customers but we have a new SaaS product (prev…" at bounding box center [498, 243] width 422 height 57
copy p "As a company, we have over 3000+ customers but we have a new SaaS product (prev…"
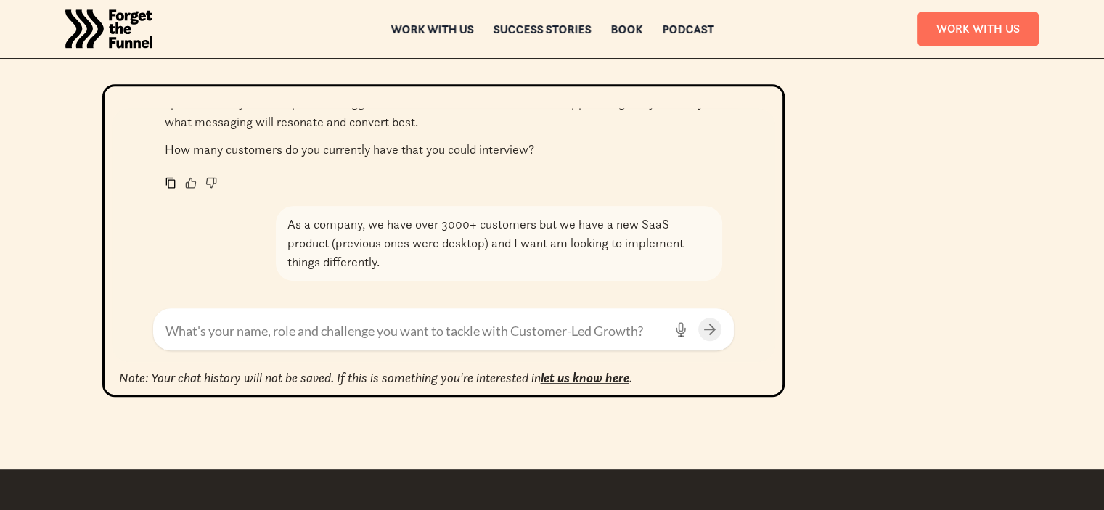
click at [647, 158] on p "How many customers do you currently have that you could interview?" at bounding box center [443, 149] width 557 height 19
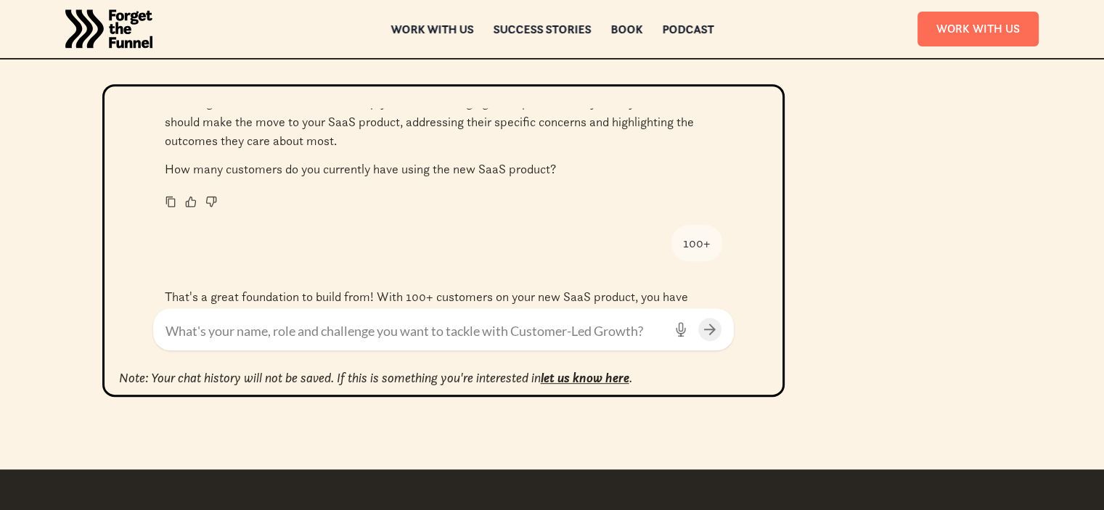
scroll to position [2011, 0]
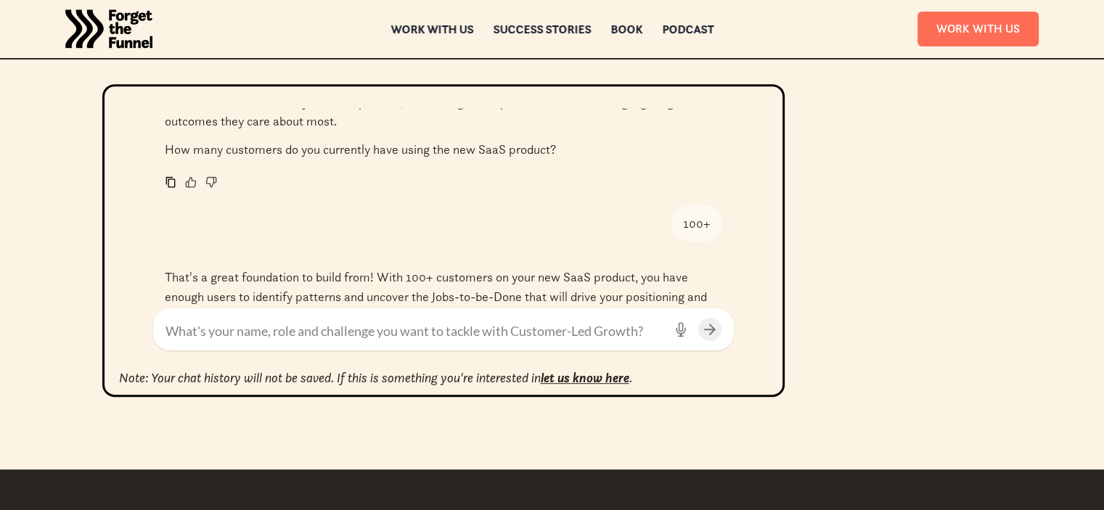
click at [168, 182] on icon at bounding box center [171, 182] width 12 height 12
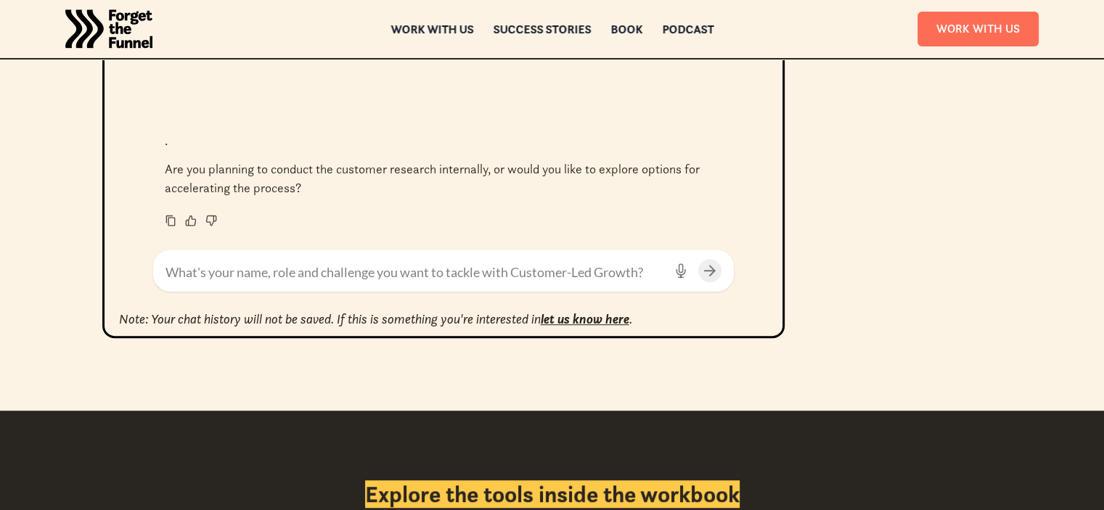
scroll to position [684, 0]
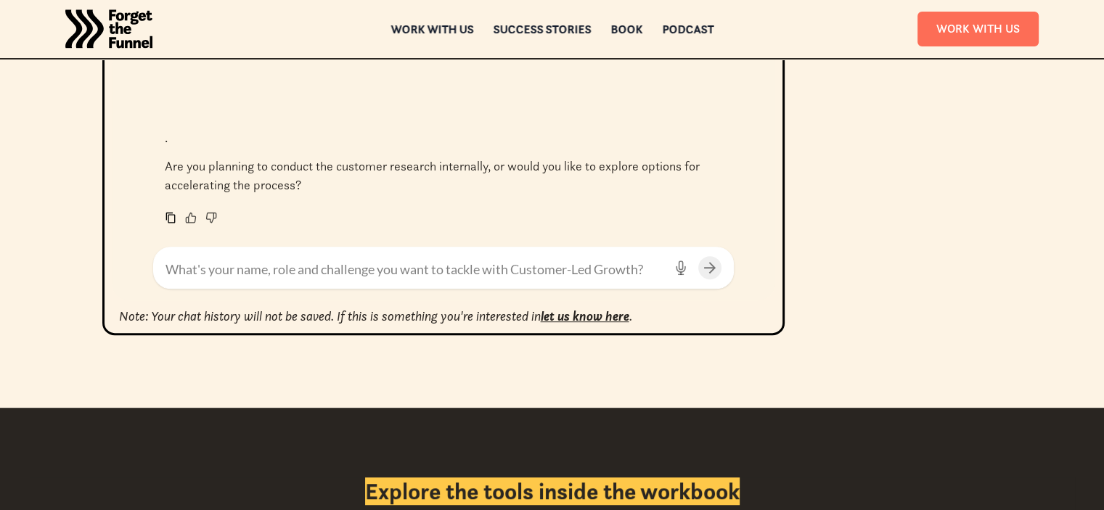
click at [167, 214] on icon at bounding box center [169, 218] width 9 height 11
click at [273, 276] on textarea at bounding box center [414, 270] width 498 height 20
type textarea "internally"
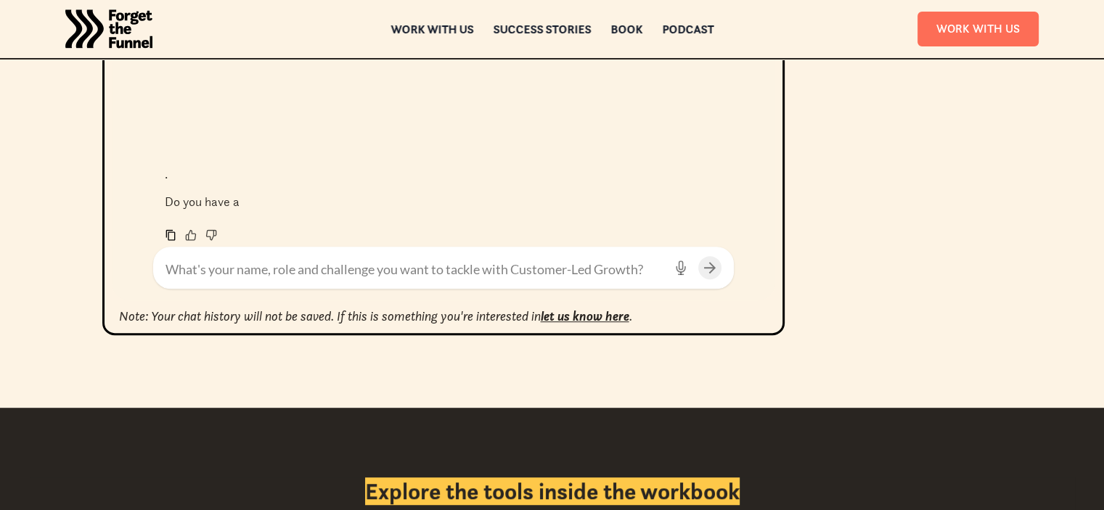
scroll to position [3620, 0]
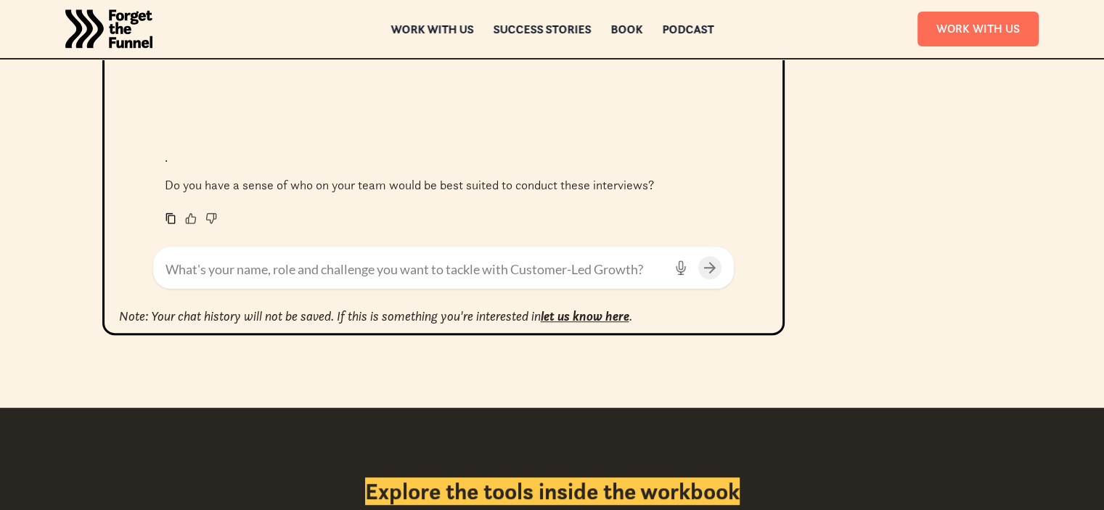
click at [166, 217] on icon at bounding box center [171, 219] width 12 height 12
click at [861, 207] on div "To get started, tell me your name, role, and what you’re working on and I’ll he…" at bounding box center [552, 214] width 1045 height 385
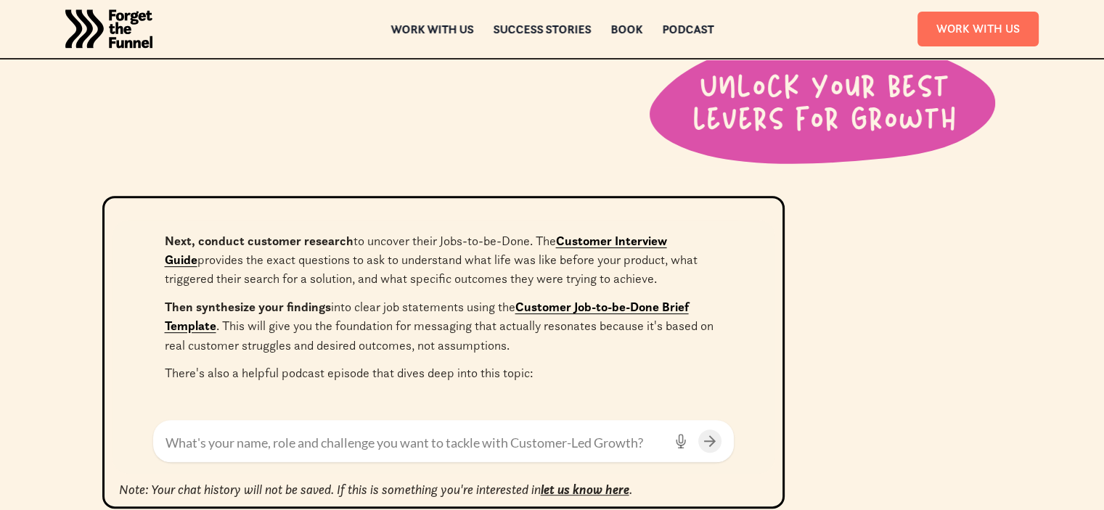
scroll to position [327, 0]
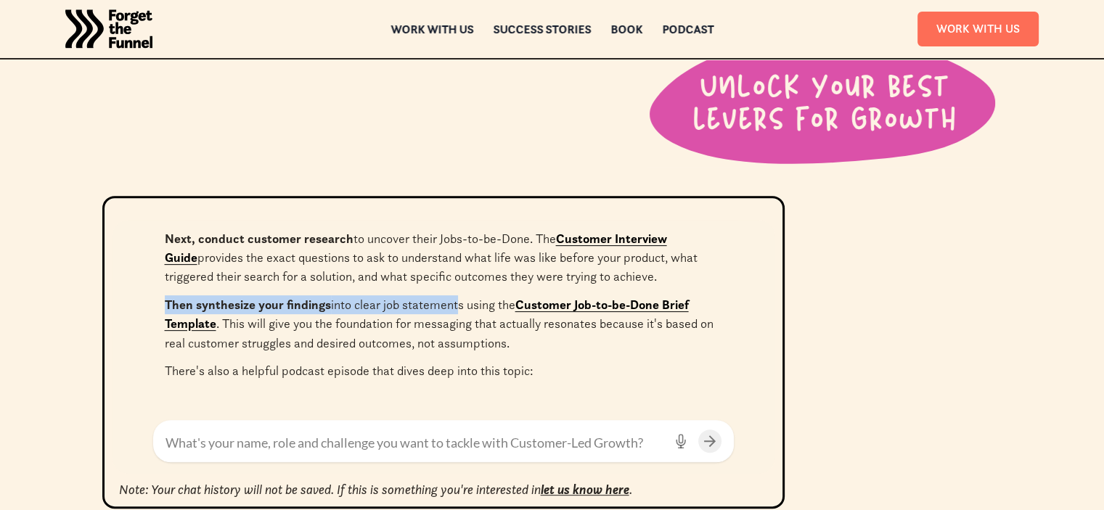
drag, startPoint x: 158, startPoint y: 298, endPoint x: 450, endPoint y: 312, distance: 292.0
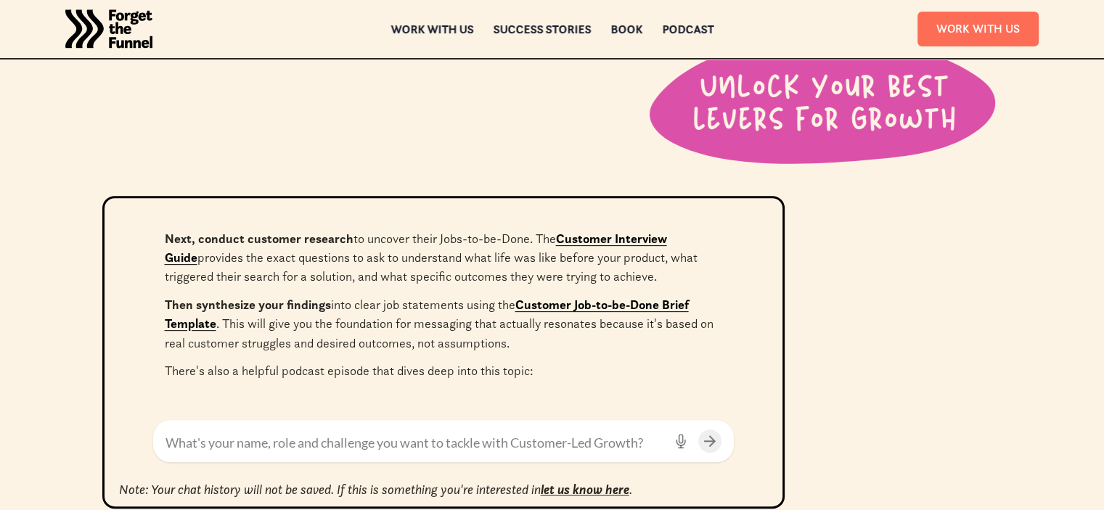
click at [450, 324] on p "Then synthesize your findings into clear job statements using the Customer Job-…" at bounding box center [443, 323] width 557 height 57
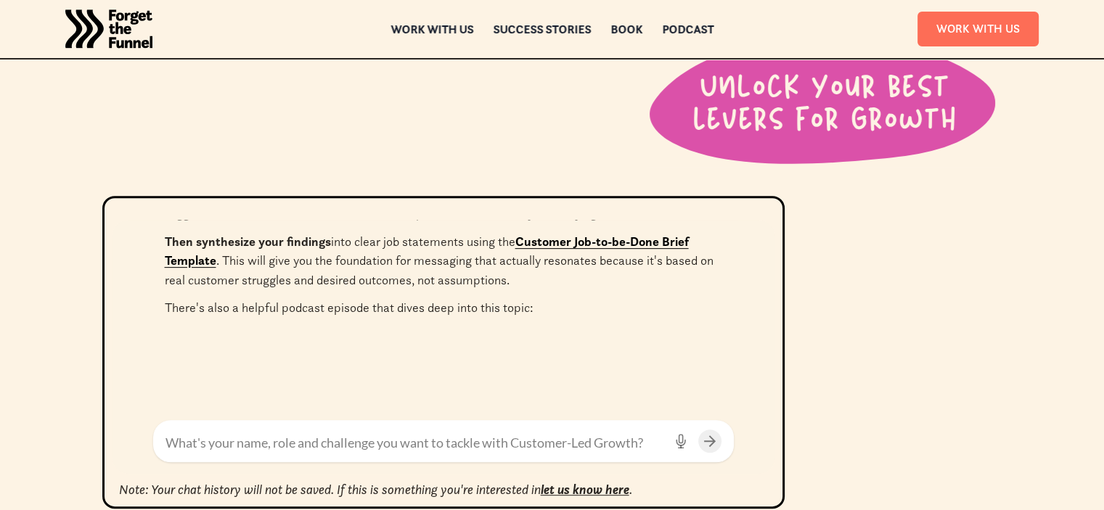
scroll to position [398, 0]
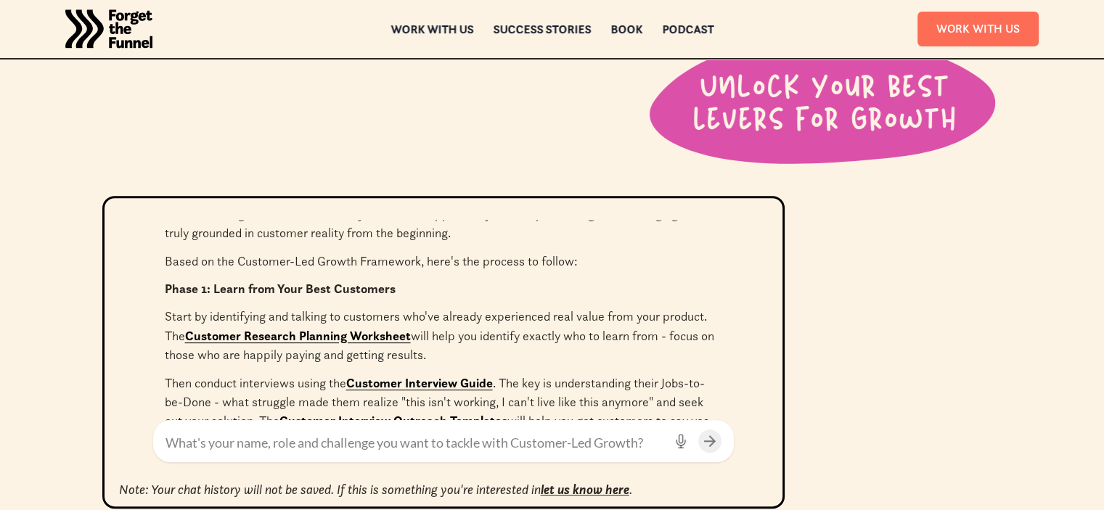
click at [644, 317] on p "Start by identifying and talking to customers who've already experienced real v…" at bounding box center [443, 335] width 557 height 57
click at [644, 317] on p "Start by identifying and talking to customers who've already experienced real v…" at bounding box center [443, 333] width 557 height 57
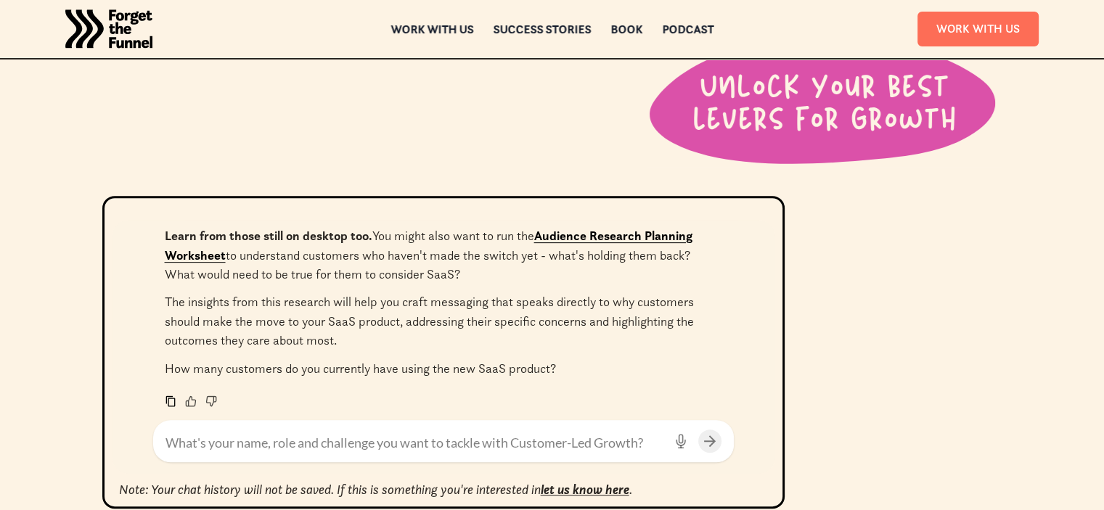
scroll to position [1905, 0]
click at [455, 301] on p "The insights from this research will help you craft messaging that speaks direc…" at bounding box center [443, 319] width 557 height 57
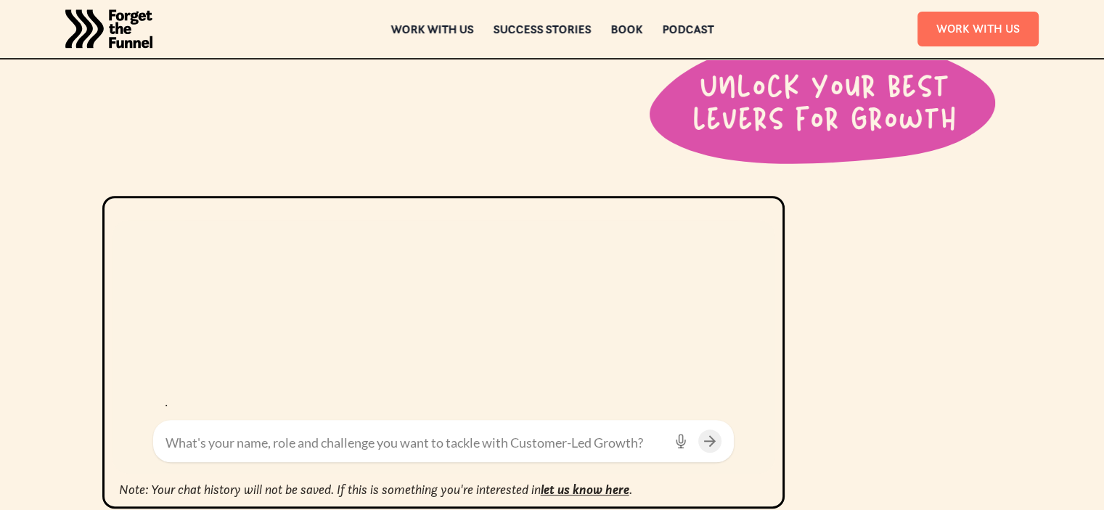
scroll to position [3620, 0]
